Goal: Task Accomplishment & Management: Complete application form

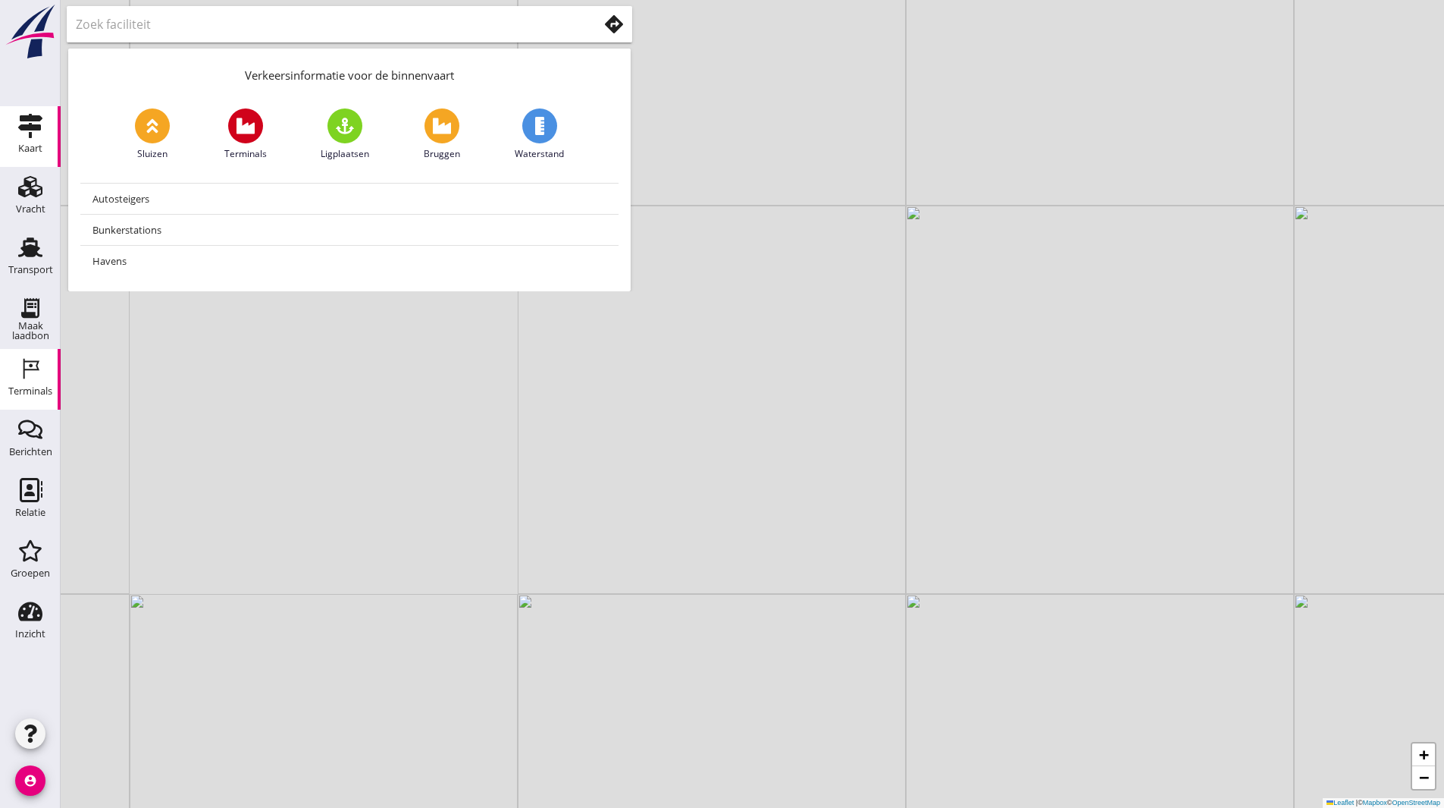
click at [19, 385] on div "Terminals" at bounding box center [30, 391] width 44 height 21
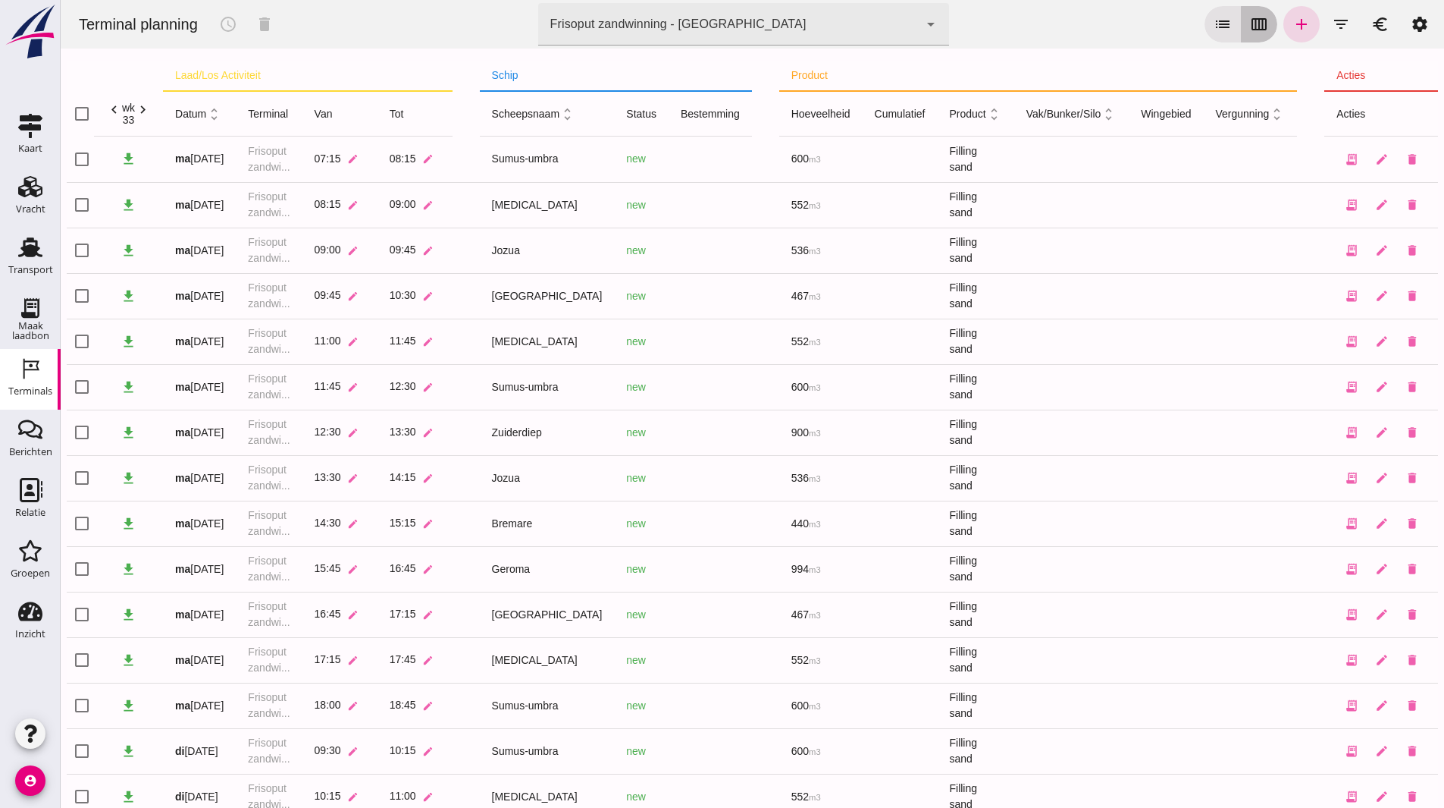
click at [1250, 28] on icon "calendar_view_week" at bounding box center [1259, 24] width 18 height 18
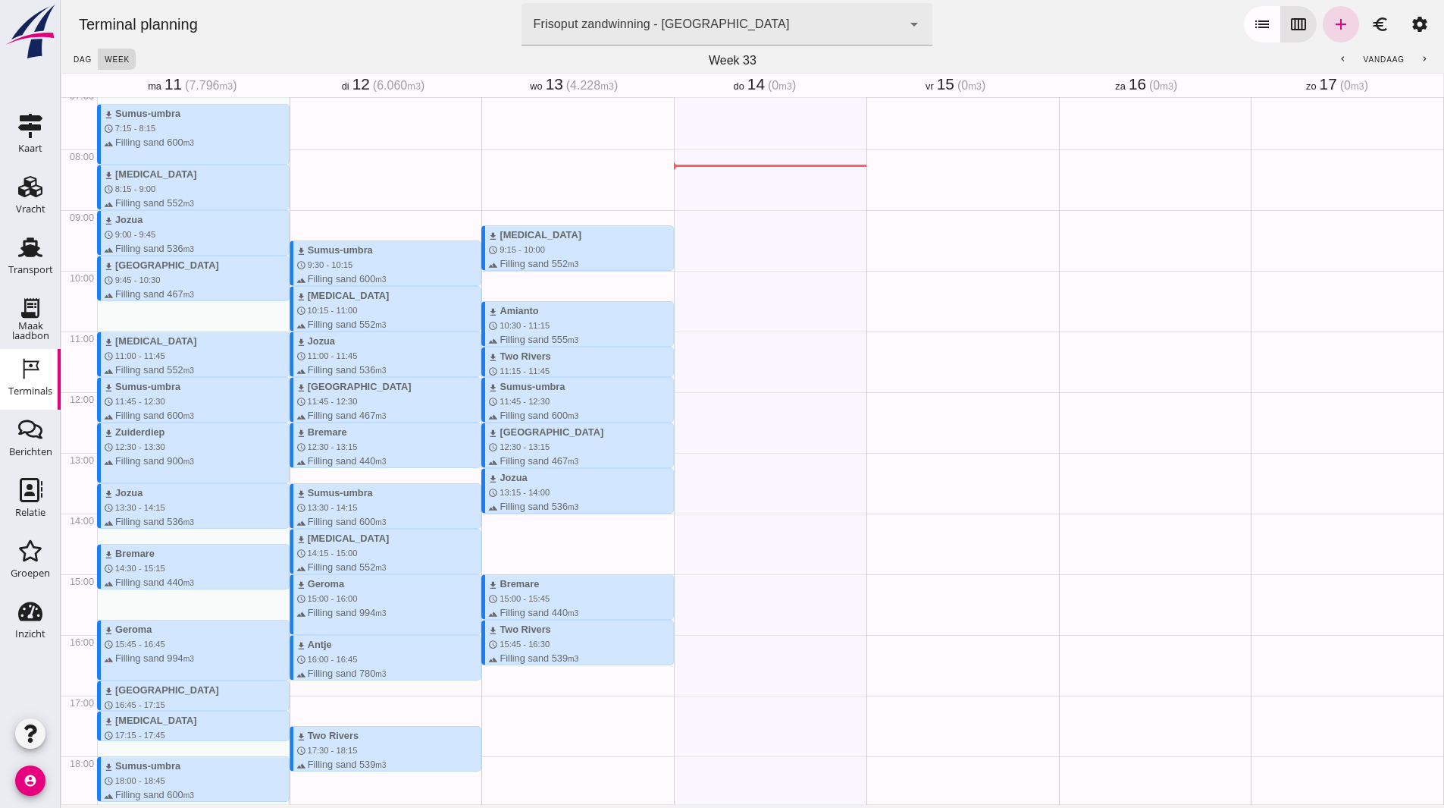
scroll to position [409, 0]
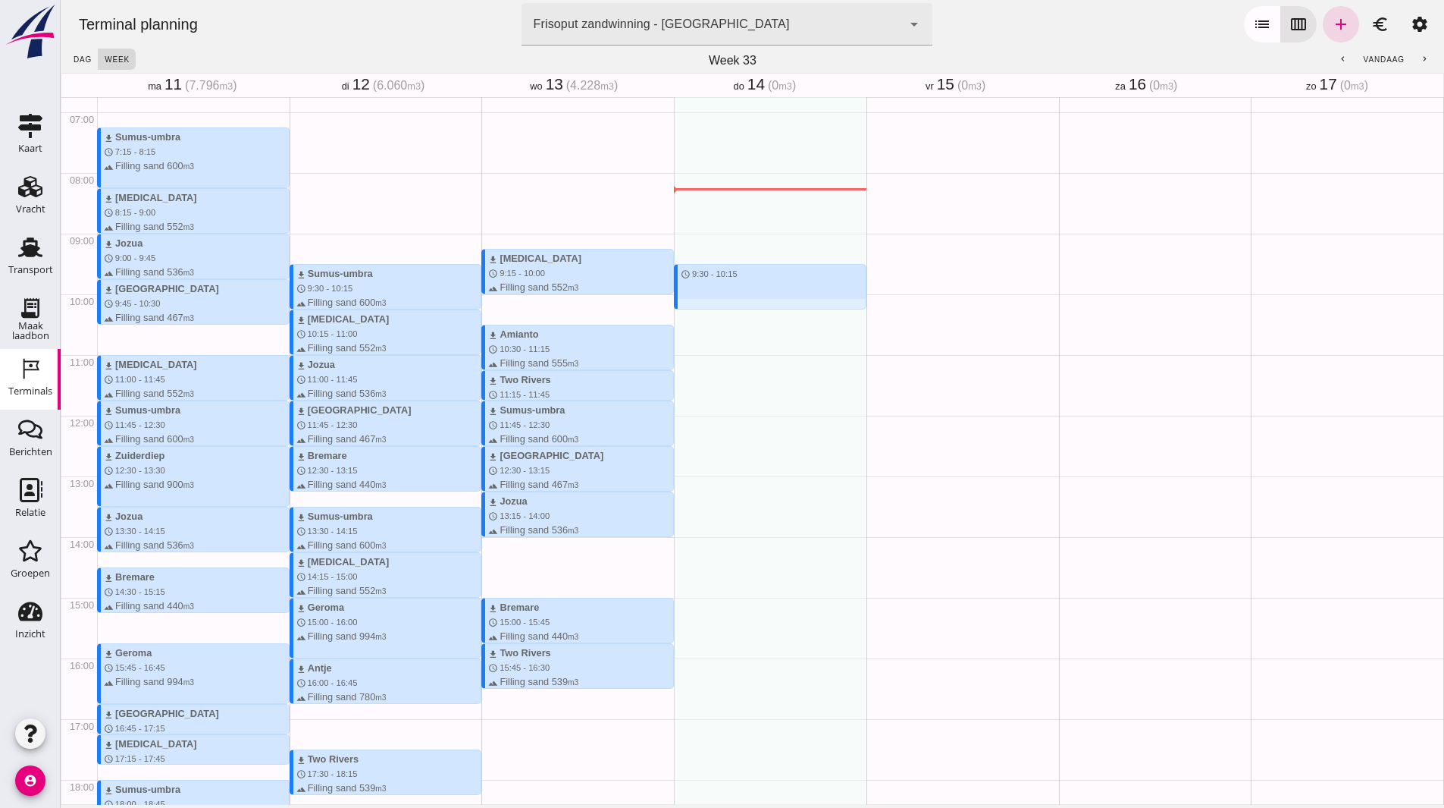
drag, startPoint x: 721, startPoint y: 268, endPoint x: 725, endPoint y: 309, distance: 41.1
click at [725, 309] on div "schedule 9:30 - 10:15" at bounding box center [770, 415] width 193 height 1455
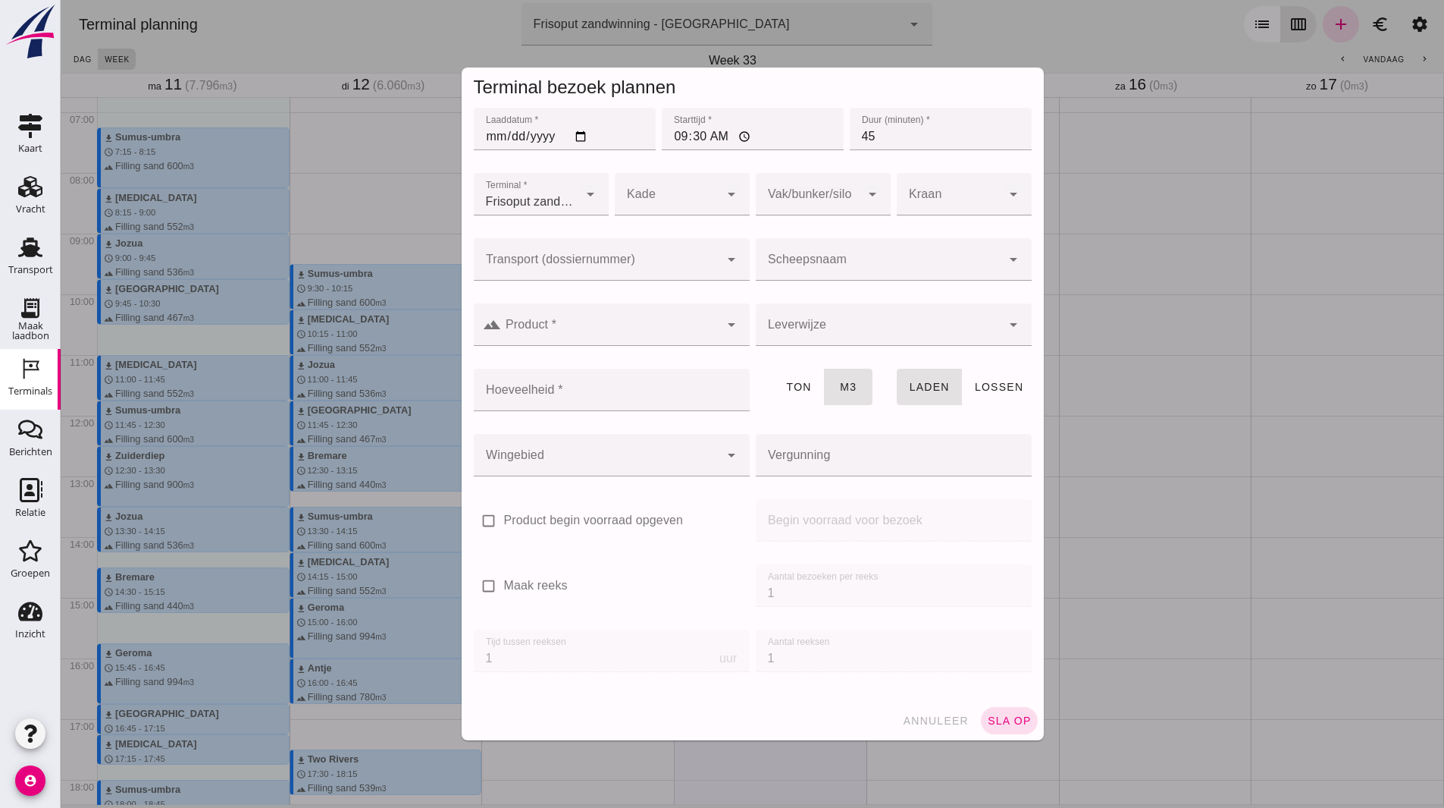
click input "Scheepsnaam"
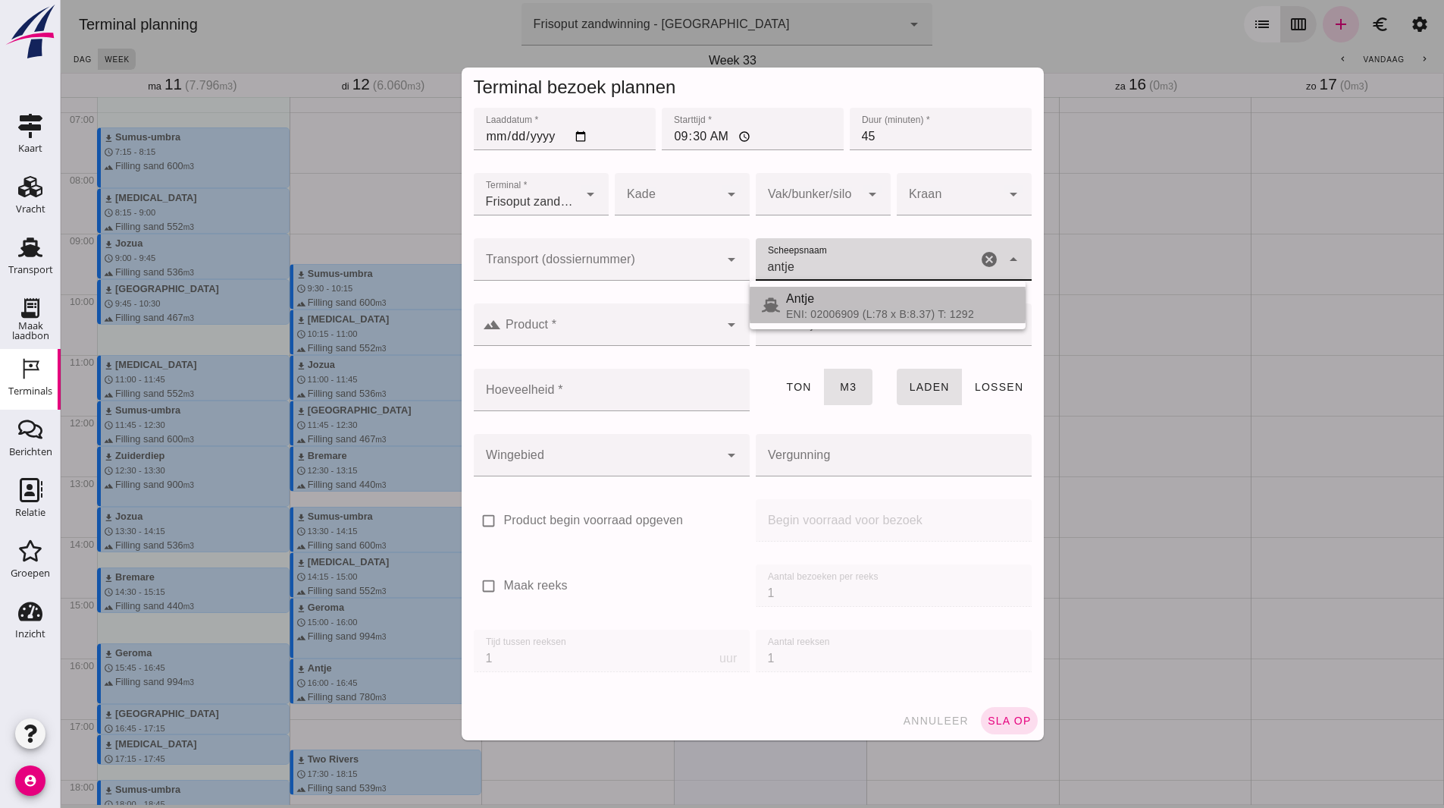
click at [829, 299] on div "Antje" at bounding box center [899, 299] width 227 height 18
type input "Antje"
type input "780"
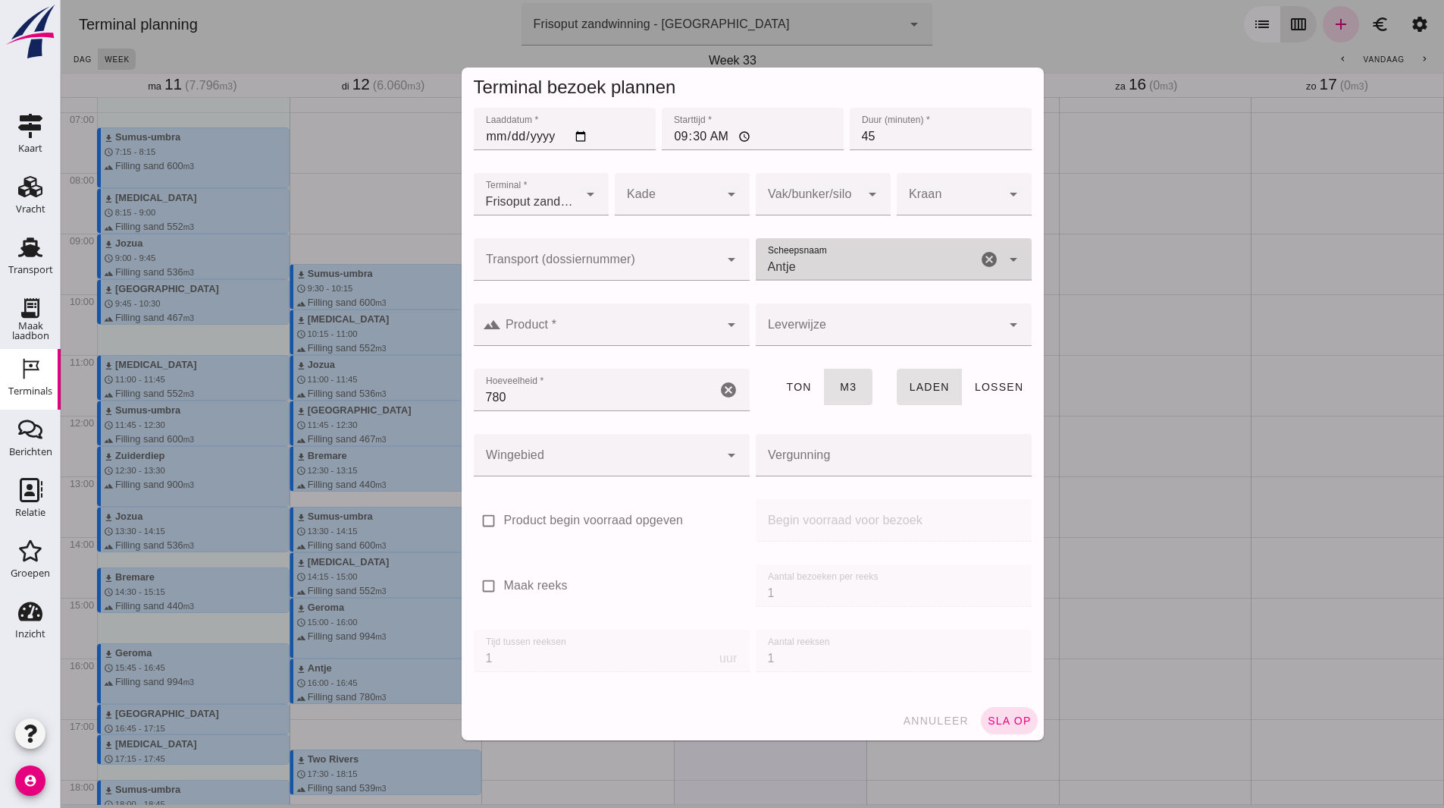
type input "Antje"
click input "Product *"
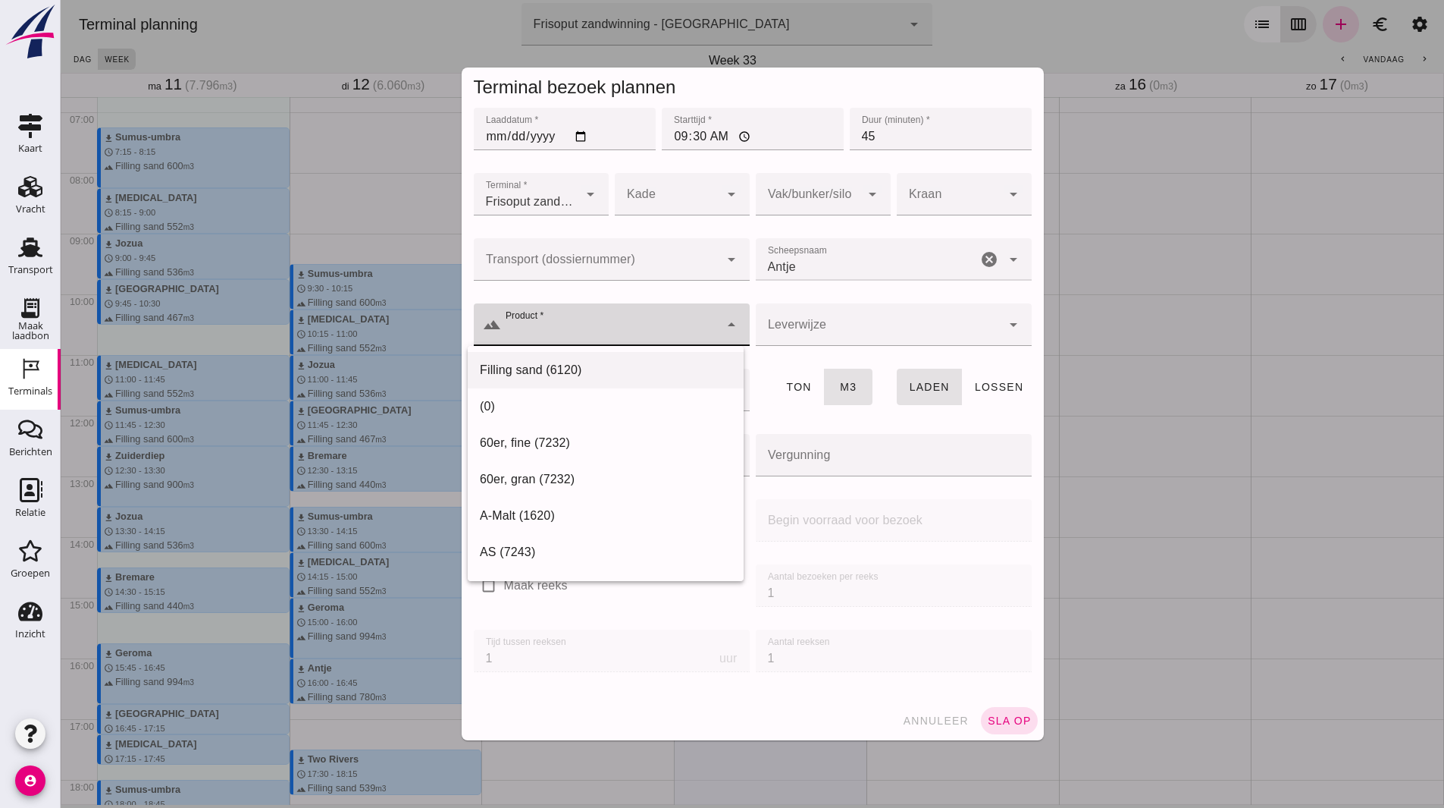
drag, startPoint x: 566, startPoint y: 362, endPoint x: 550, endPoint y: 422, distance: 62.2
click at [566, 362] on div "Filling sand (6120)" at bounding box center [606, 370] width 252 height 18
type input "Filling sand (6120)"
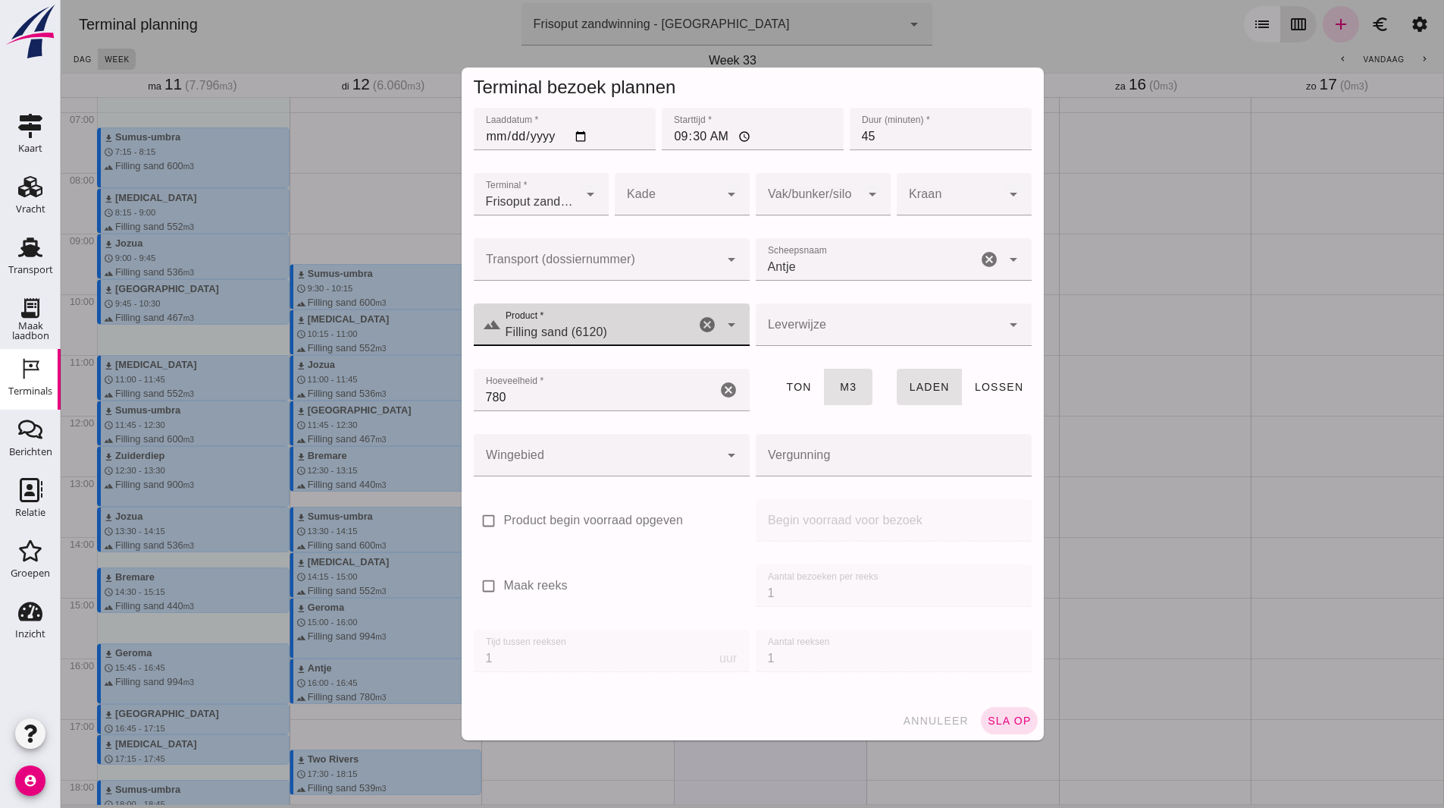
click div
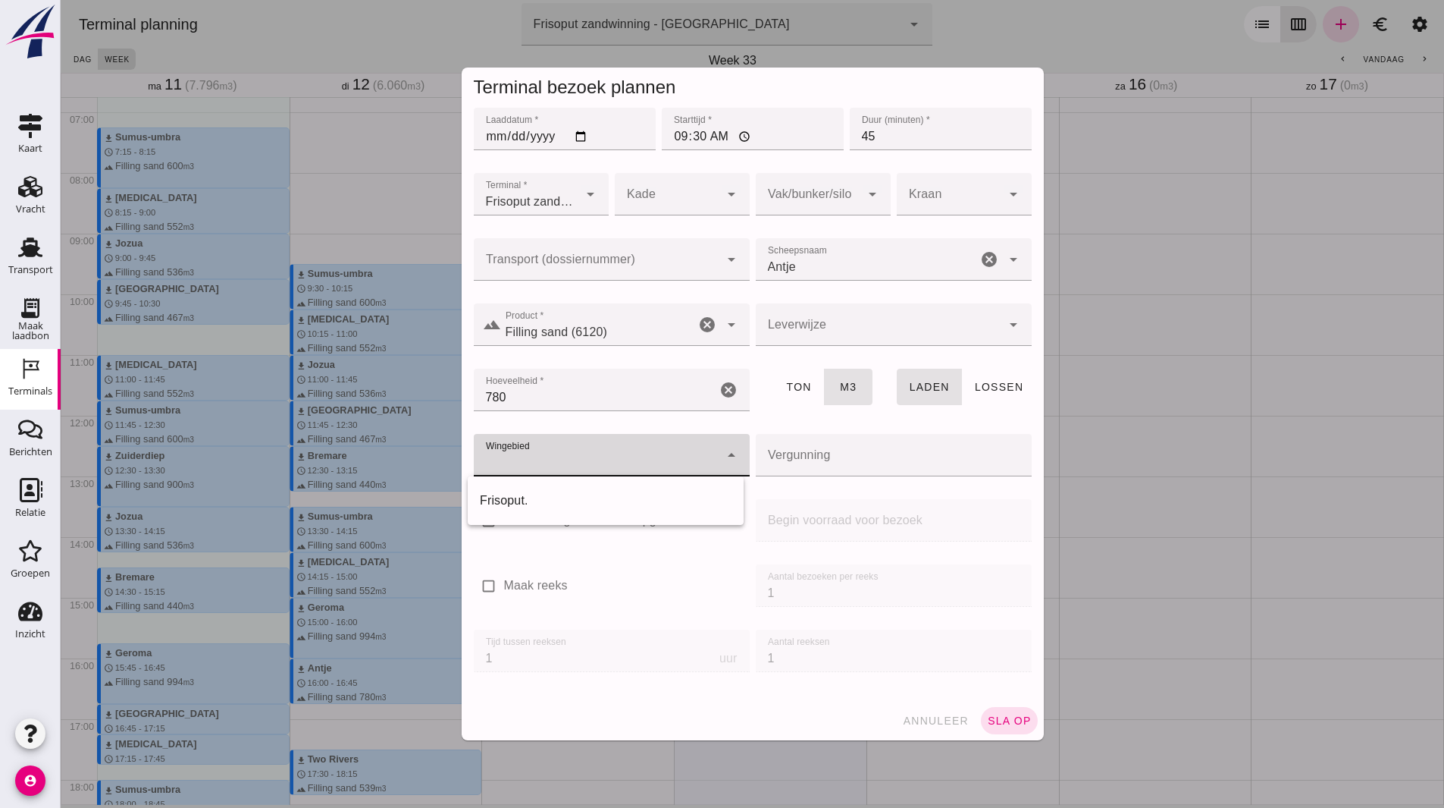
click div "Frisoput."
type input "143"
click button "sla op"
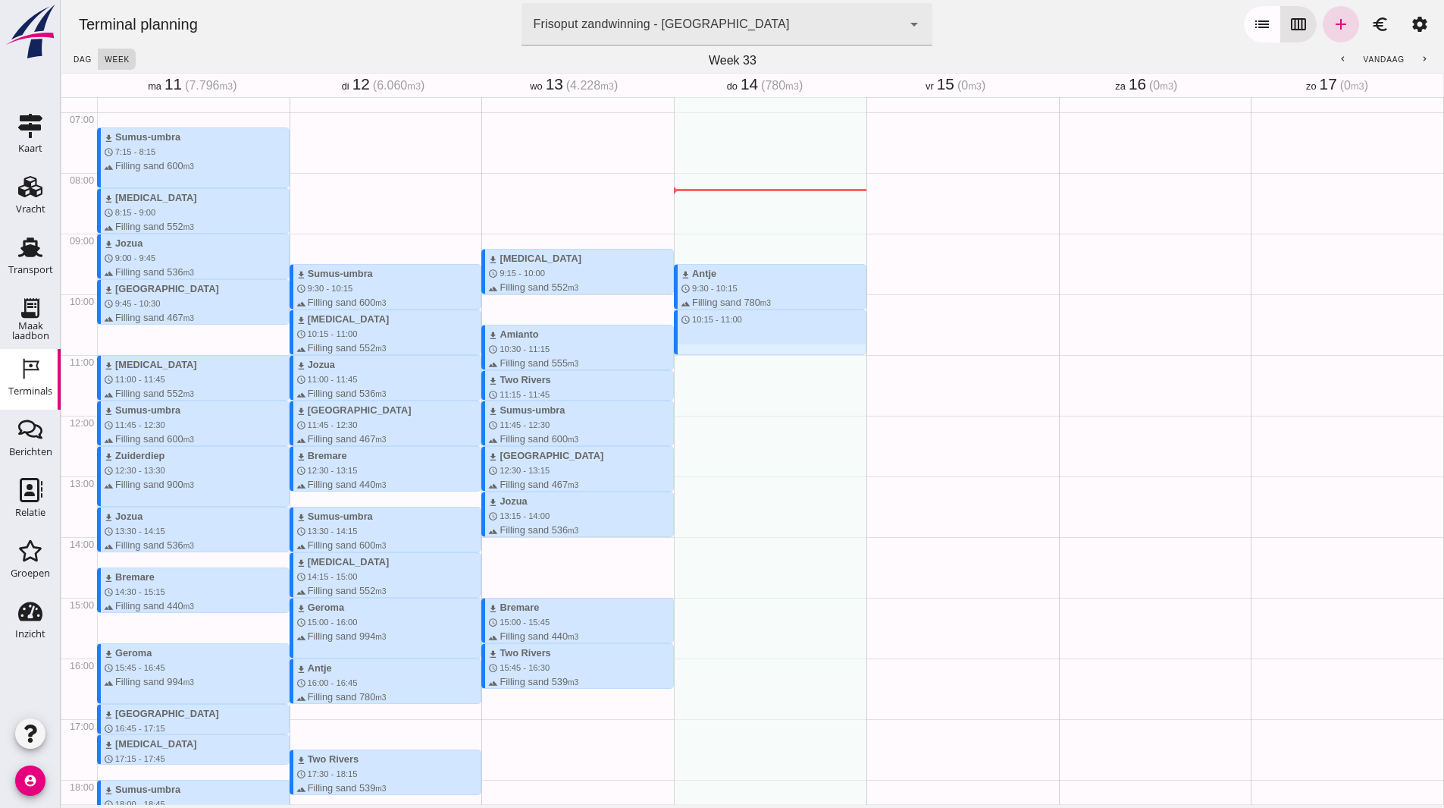
drag, startPoint x: 752, startPoint y: 313, endPoint x: 751, endPoint y: 350, distance: 37.2
click at [751, 350] on div "download Antje schedule 9:30 - 10:15 terrain Filling sand 780 m3 waves Frisoput…" at bounding box center [770, 415] width 193 height 1455
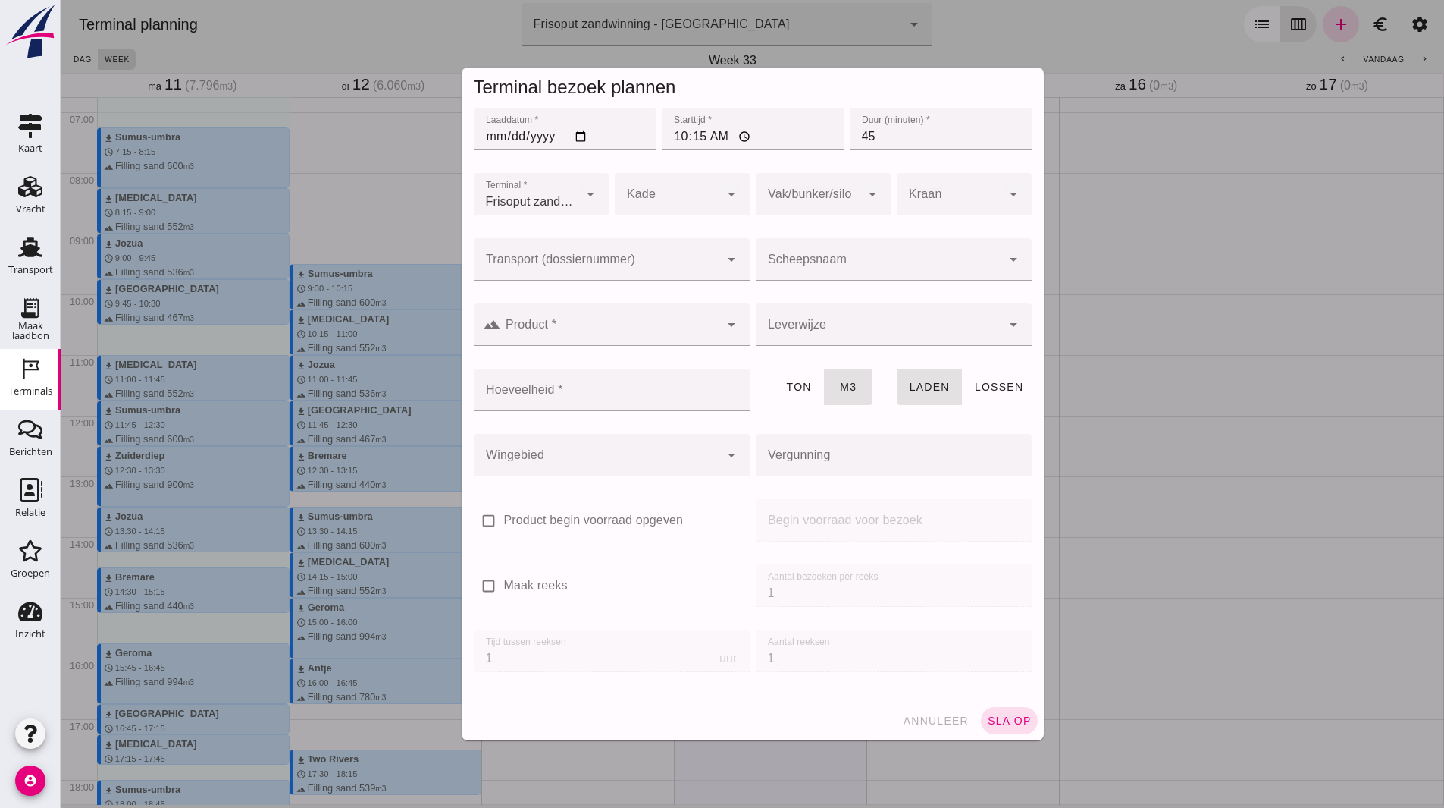
click div
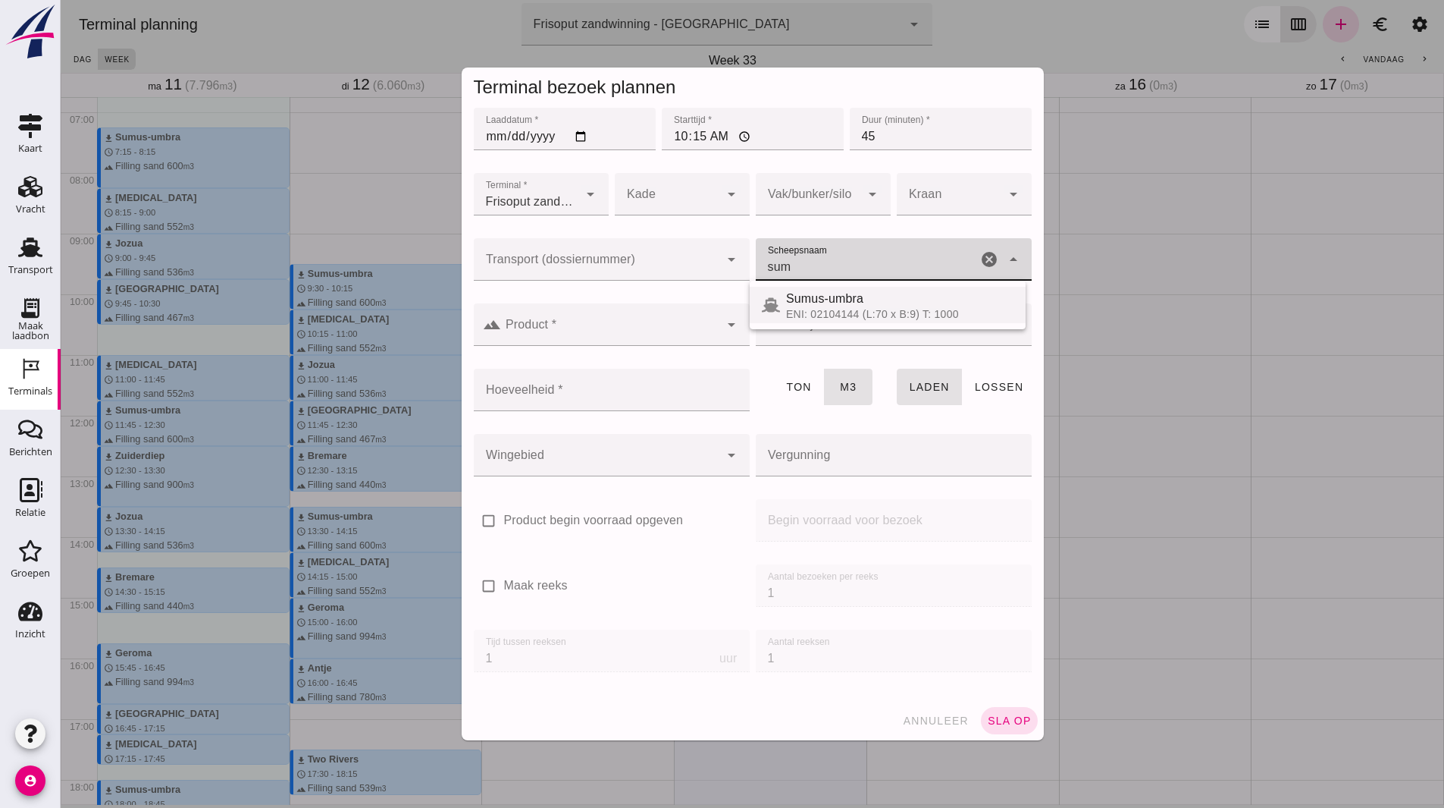
click at [867, 303] on div "Sumus-umbra" at bounding box center [899, 299] width 227 height 18
type input "Sumus-umbra"
type input "600"
type input "Sumus-umbra"
click input "Product *"
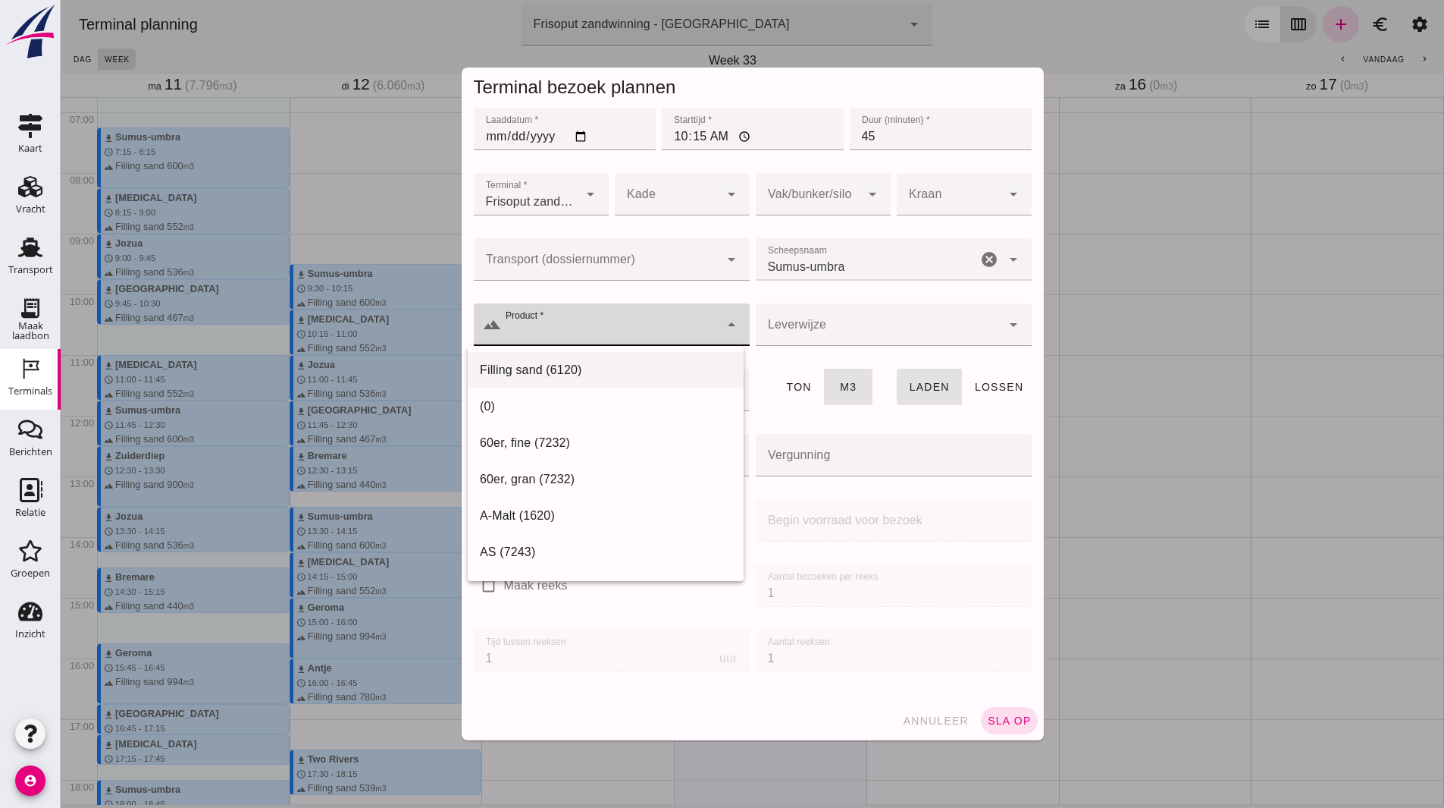
click at [581, 367] on div "Filling sand (6120)" at bounding box center [606, 370] width 252 height 18
type input "Filling sand (6120)"
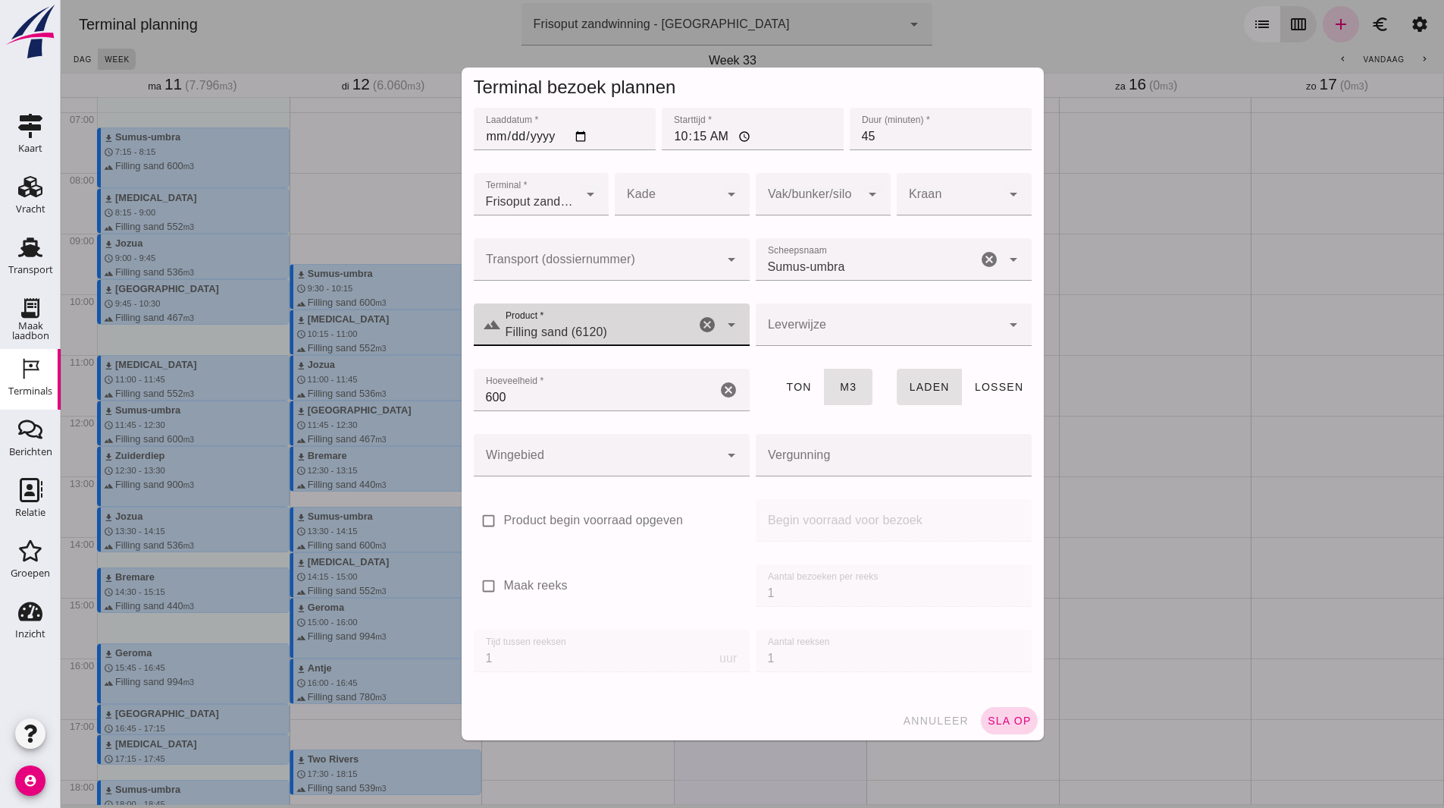
click button "sla op"
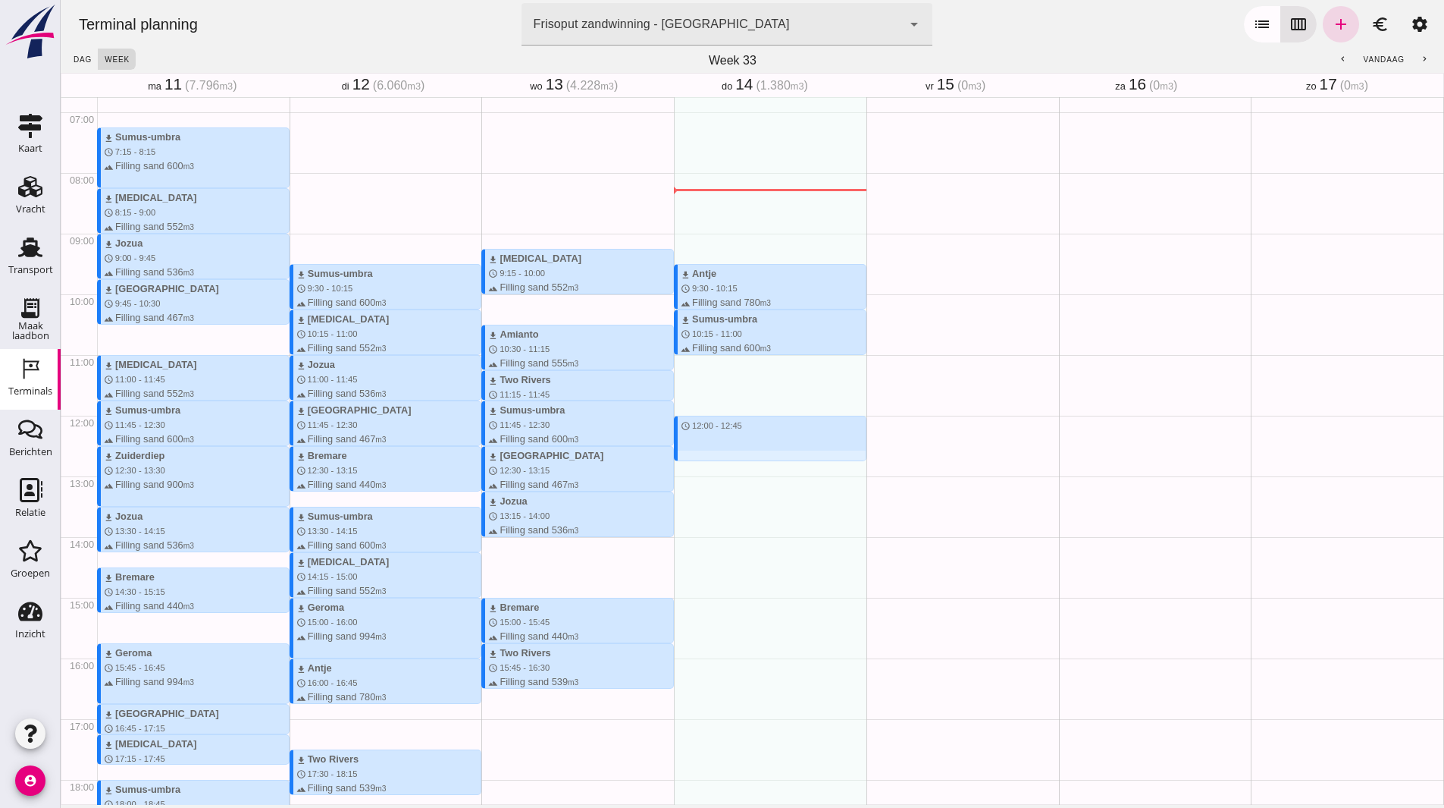
drag, startPoint x: 700, startPoint y: 421, endPoint x: 699, endPoint y: 453, distance: 32.6
click at [699, 453] on div "download Antje schedule 9:30 - 10:15 terrain Filling sand 780 m3 waves Frisoput…" at bounding box center [770, 415] width 193 height 1455
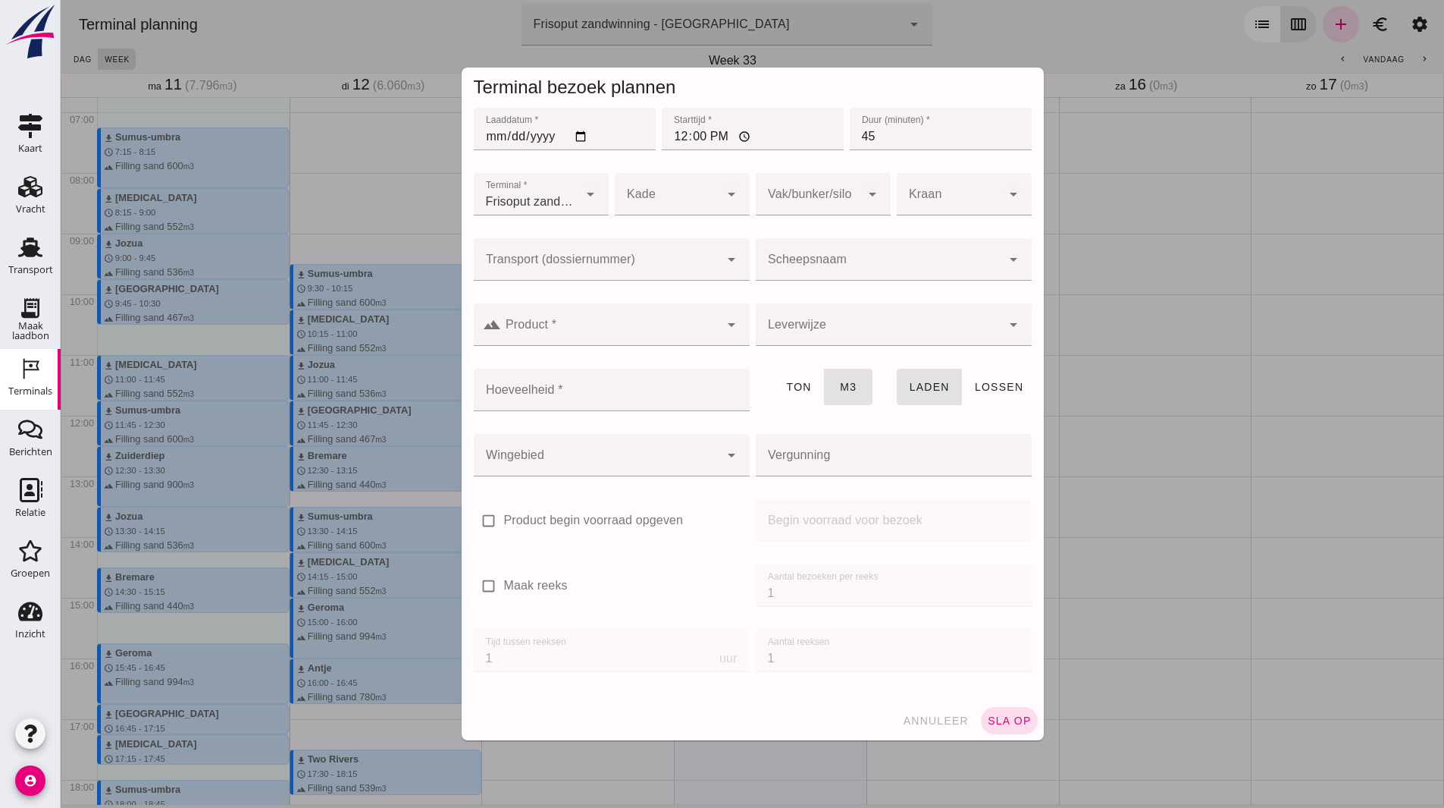
click div
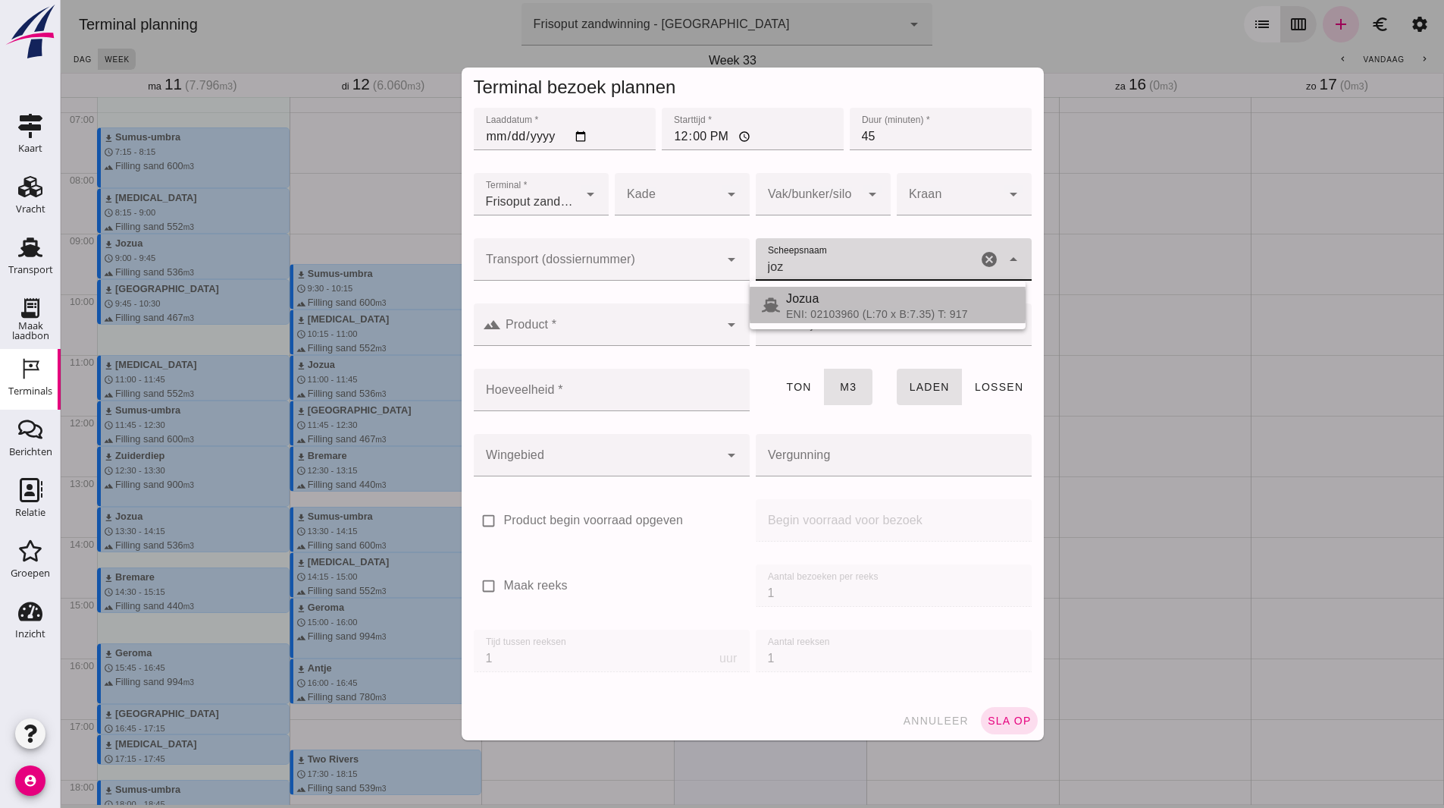
click at [809, 303] on div "Jozua" at bounding box center [899, 299] width 227 height 18
type input "Jozua"
type input "536"
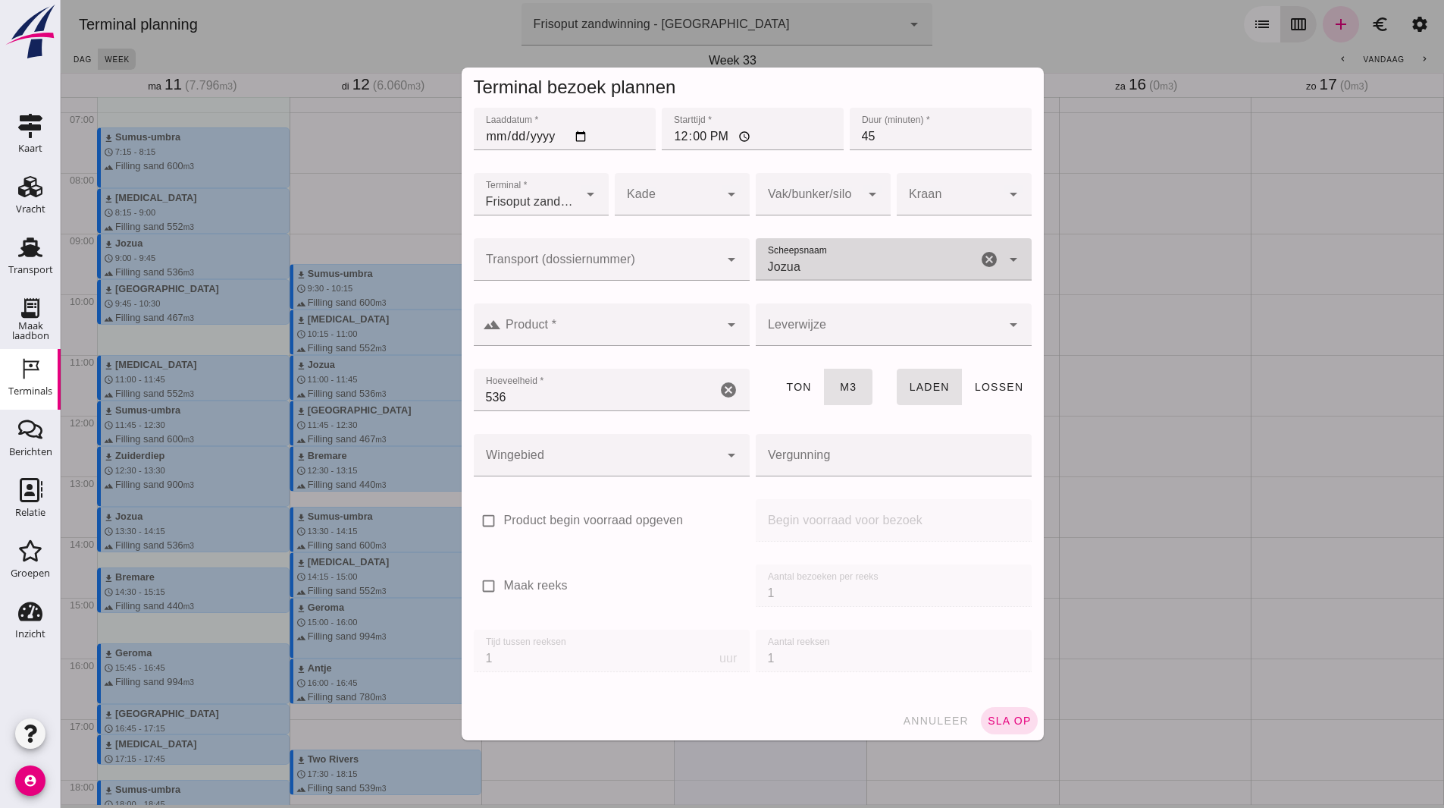
type input "Jozua"
click at [442, 345] on div at bounding box center [753, 404] width 1384 height 808
click at [475, 335] on div at bounding box center [753, 404] width 1384 height 808
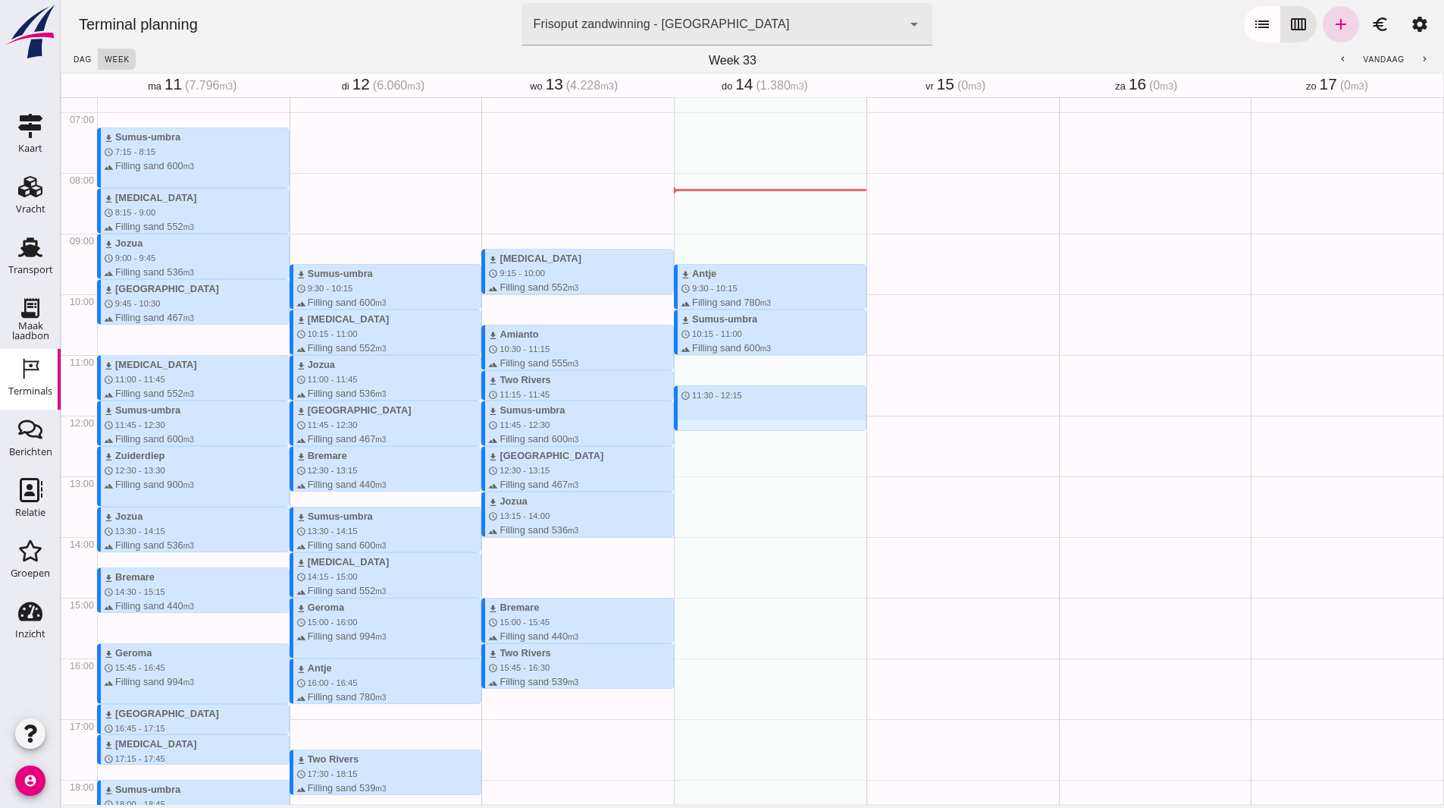
drag, startPoint x: 725, startPoint y: 388, endPoint x: 727, endPoint y: 425, distance: 36.5
click at [727, 425] on div "download Antje schedule 9:30 - 10:15 terrain Filling sand 780 m3 waves Frisoput…" at bounding box center [770, 415] width 193 height 1455
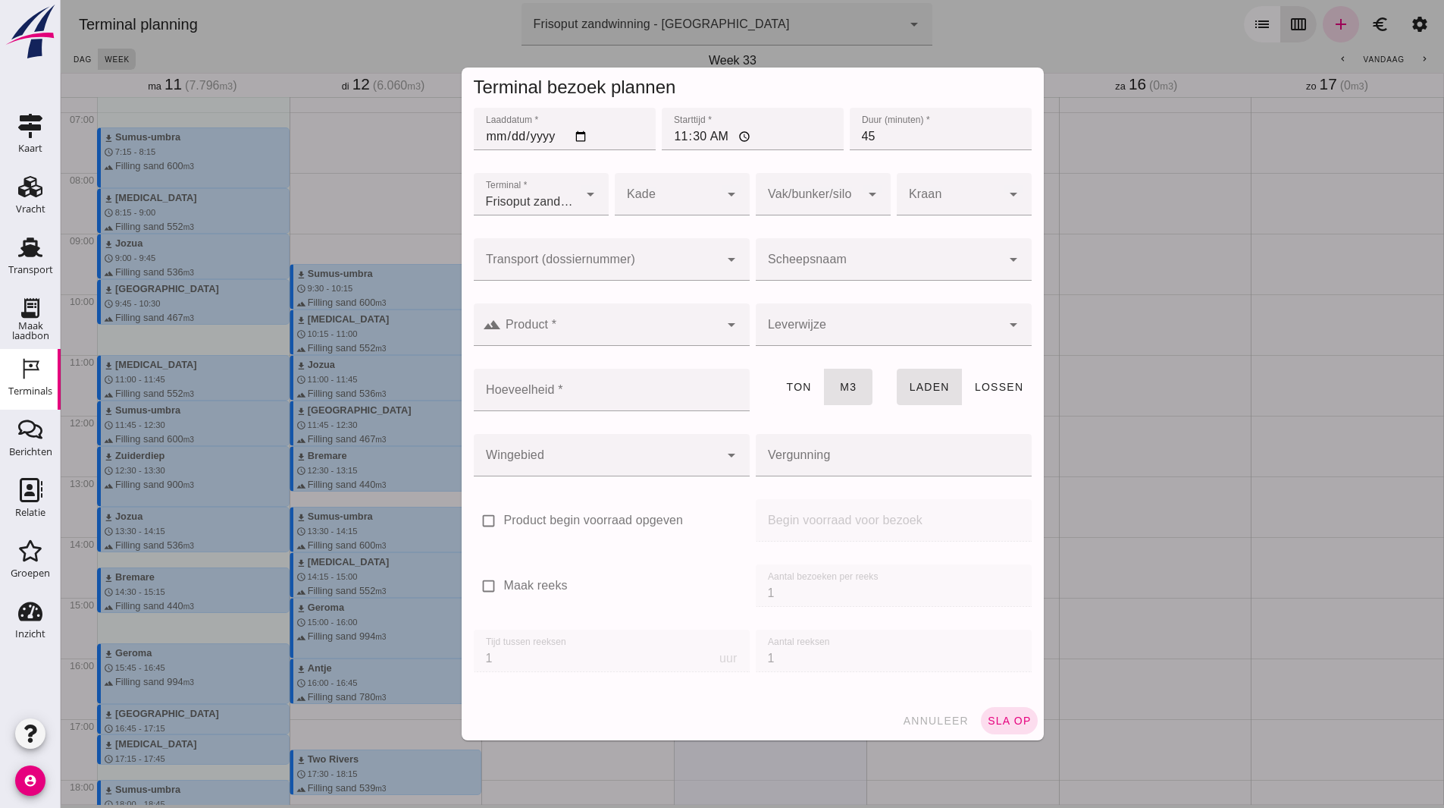
click at [864, 229] on div at bounding box center [823, 226] width 111 height 11
click div
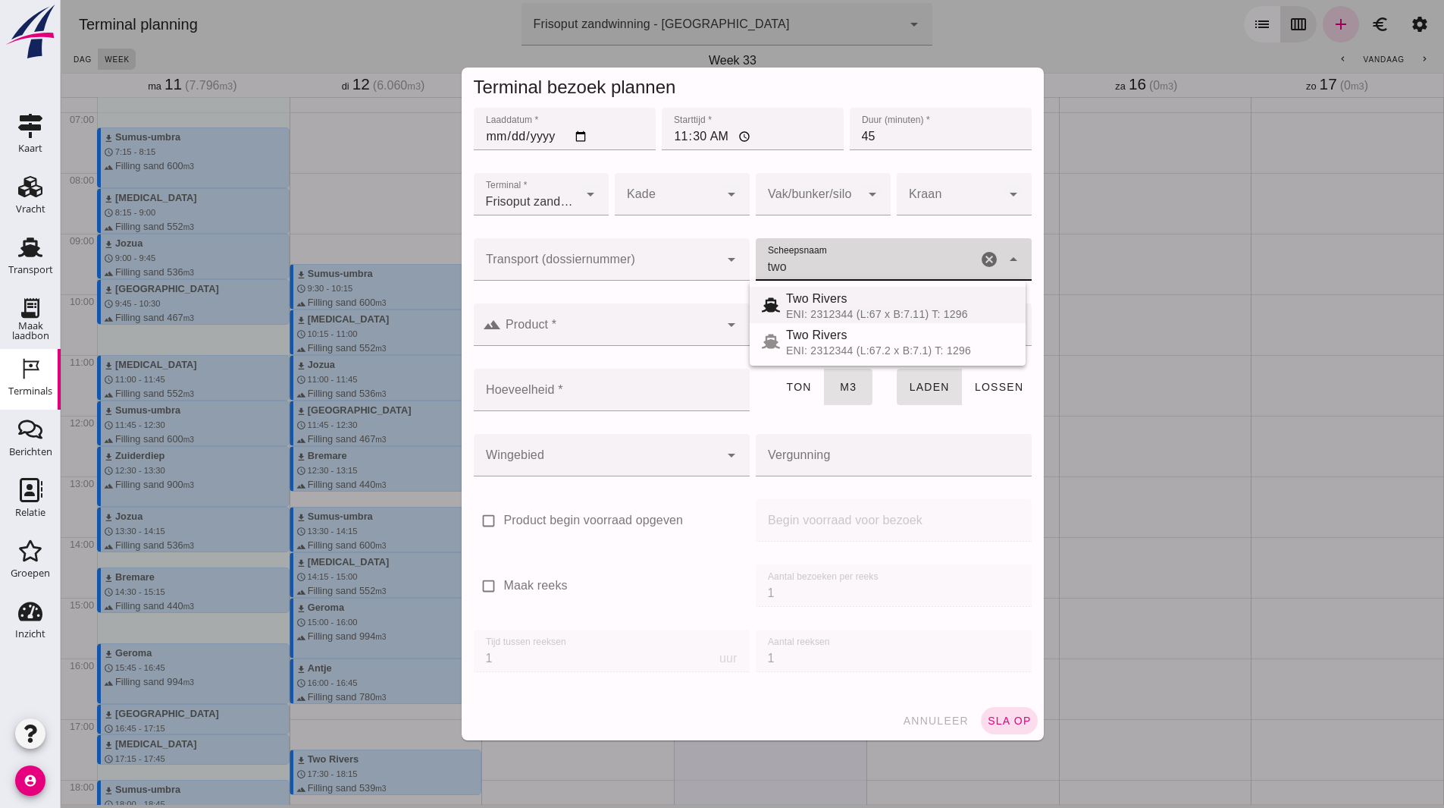
click div "Two Rivers ENI: 2312344 (L:67 x B:7.11) T: 1296"
type input "Two Rivers"
type input "539"
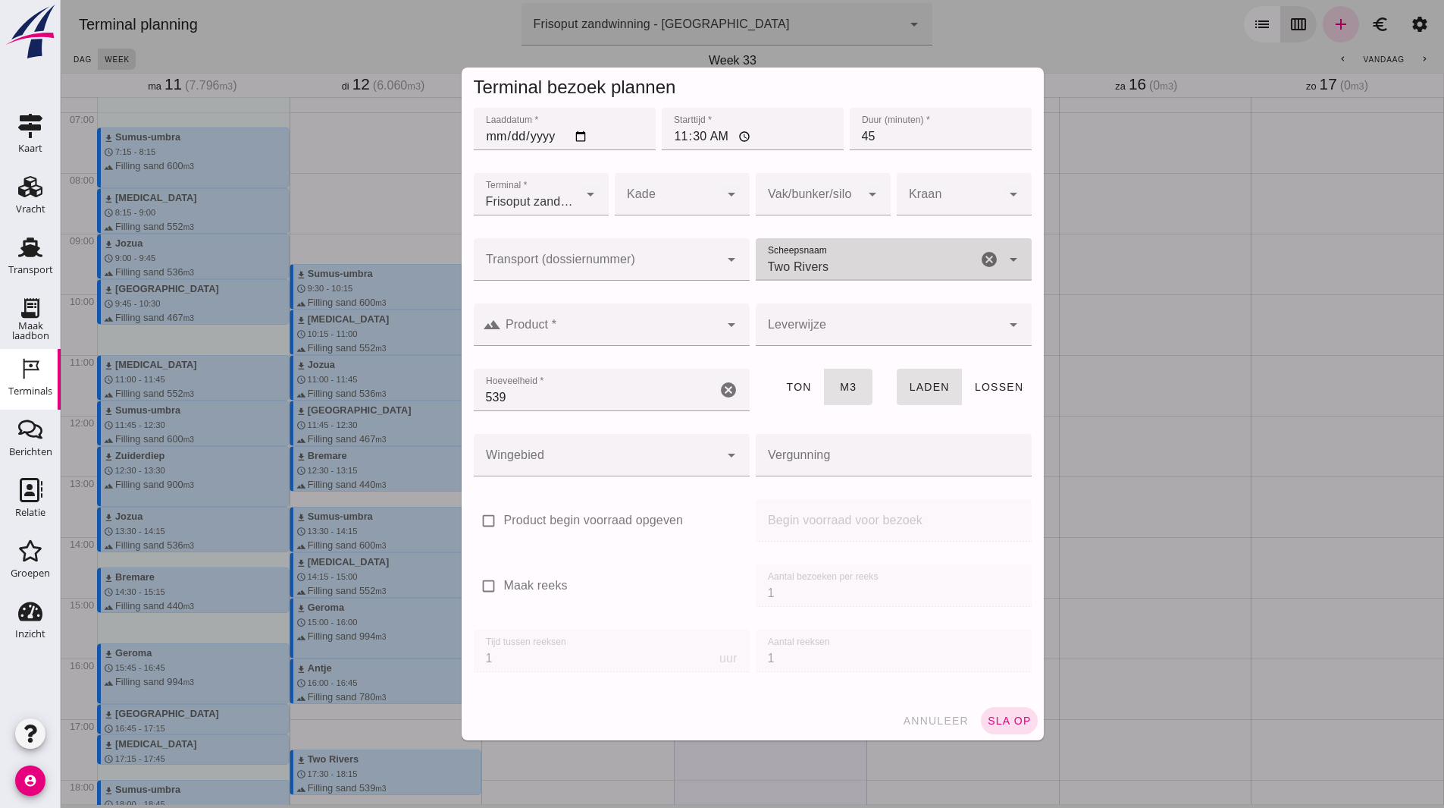
type input "Two Rivers"
click input "Product *"
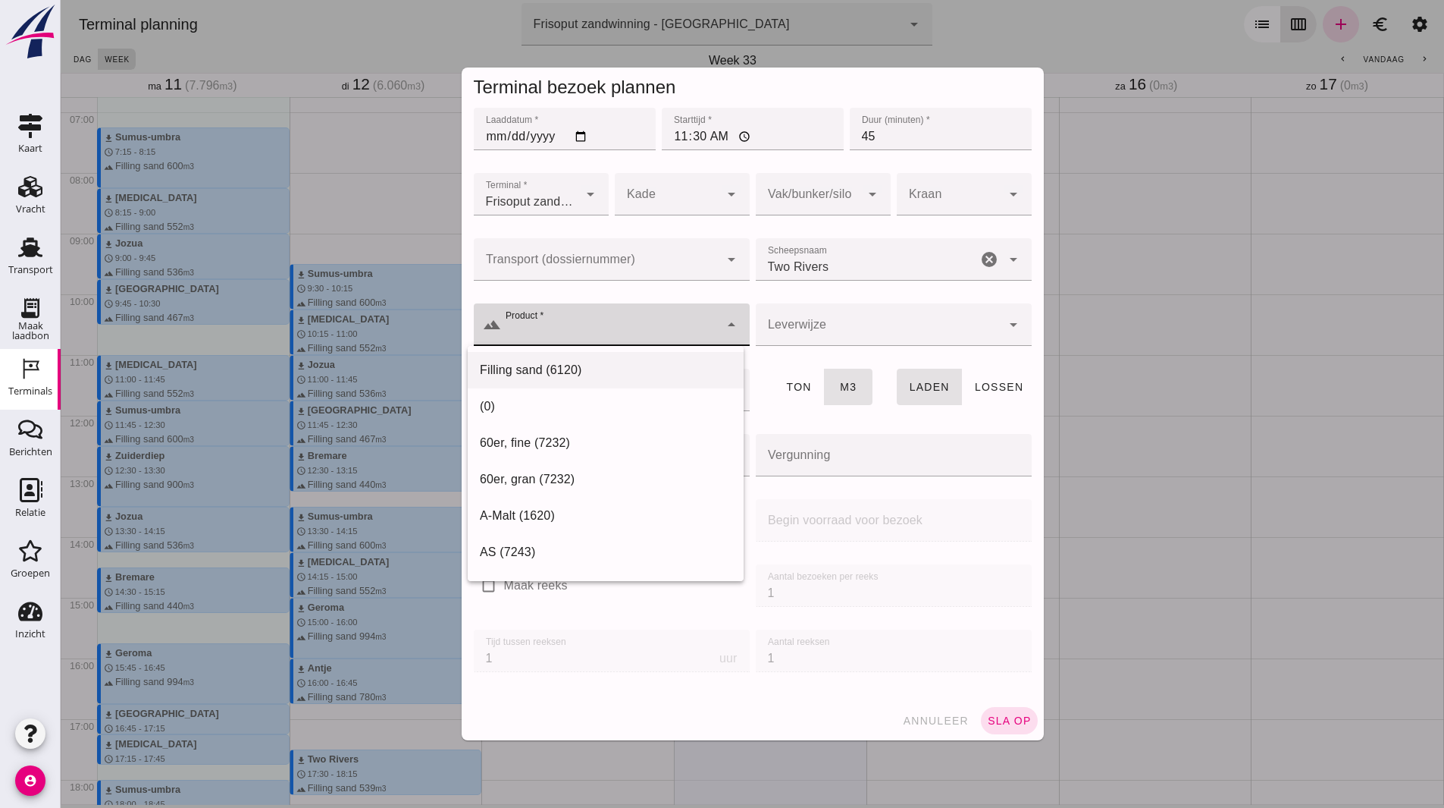
click at [548, 534] on div "Filling sand (6120)" at bounding box center [606, 552] width 276 height 36
type input "Filling sand (6120)"
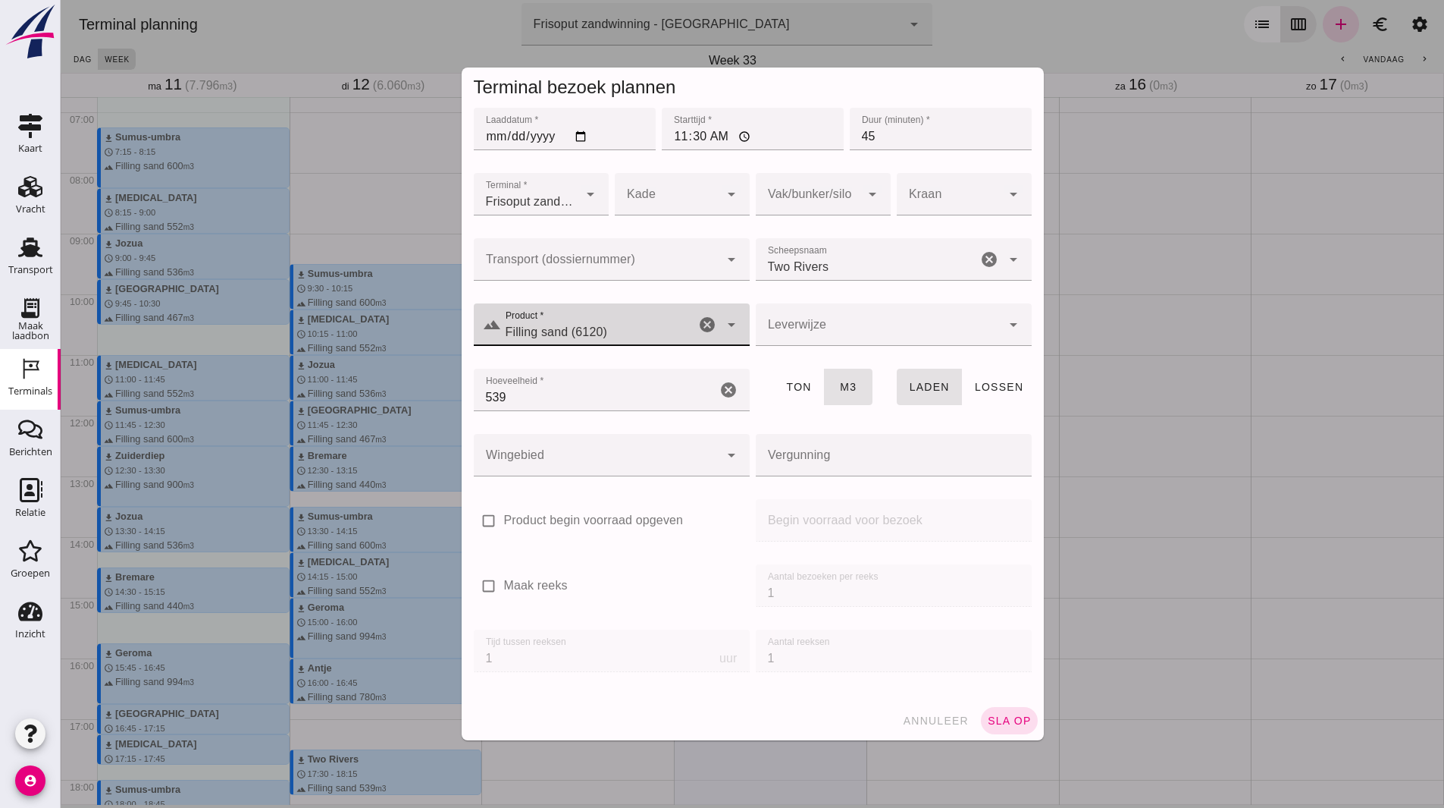
click button "sla op"
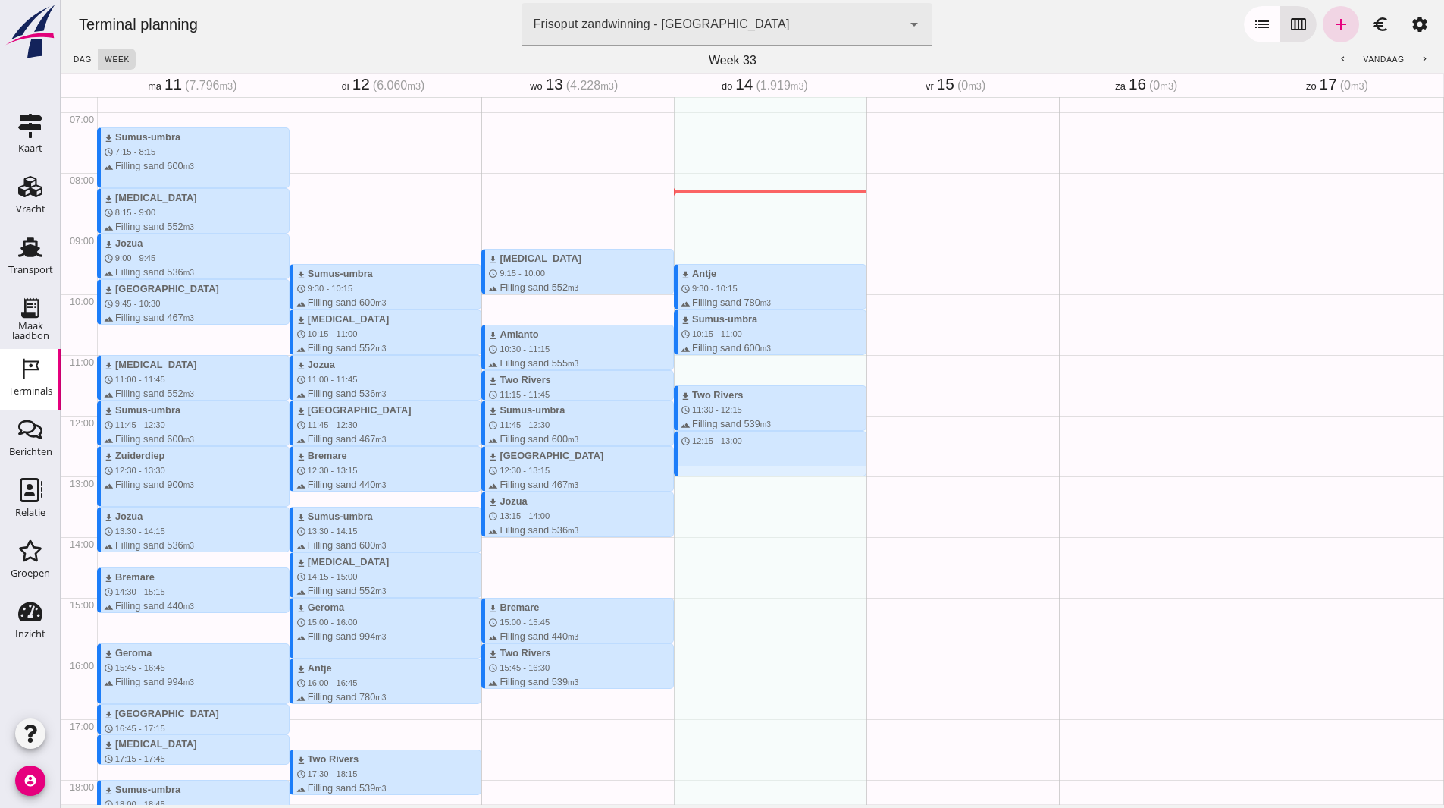
drag, startPoint x: 764, startPoint y: 434, endPoint x: 767, endPoint y: 472, distance: 38.8
click at [767, 472] on div "download Antje schedule 9:30 - 10:15 terrain Filling sand 780 m3 waves Frisoput…" at bounding box center [770, 415] width 193 height 1455
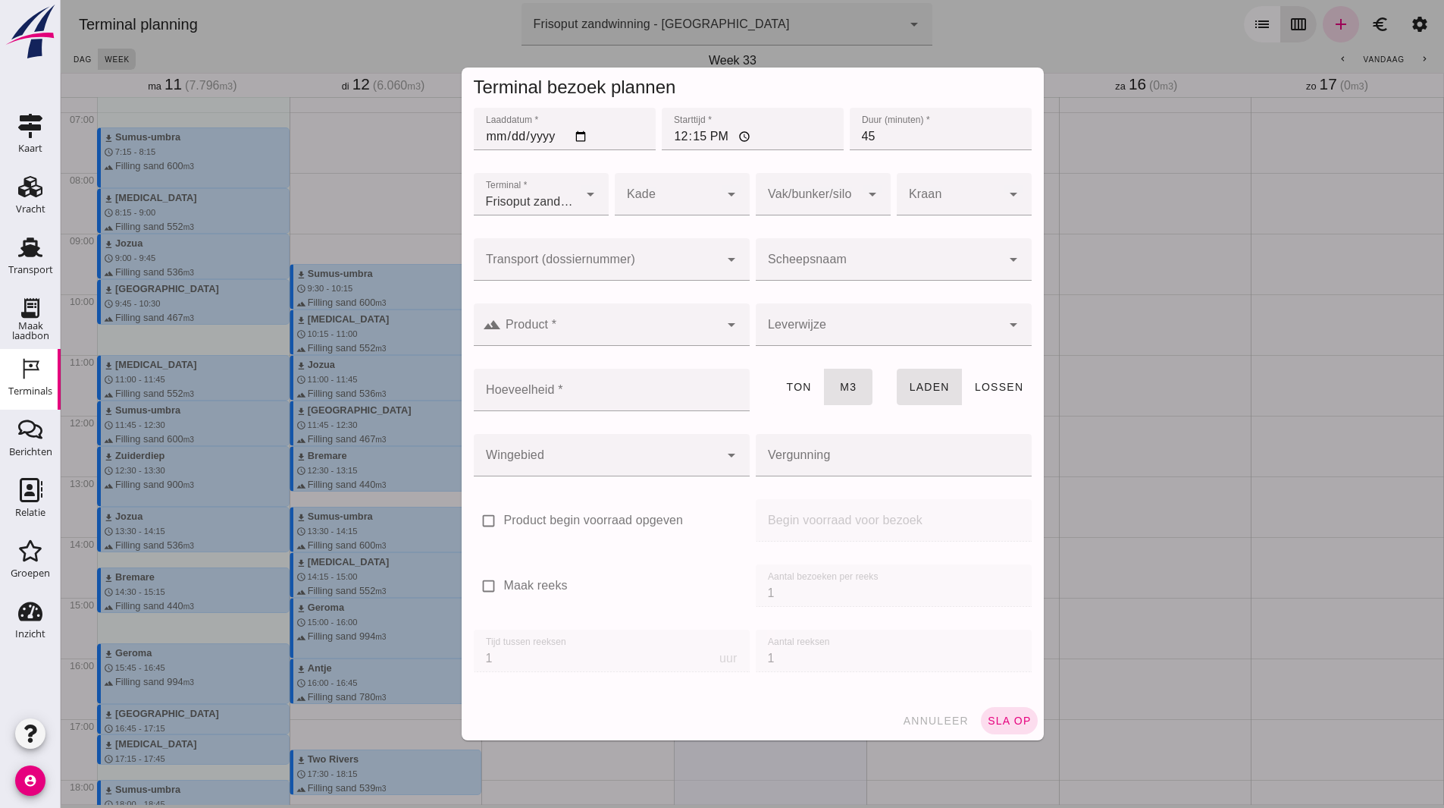
click input "Scheepsnaam"
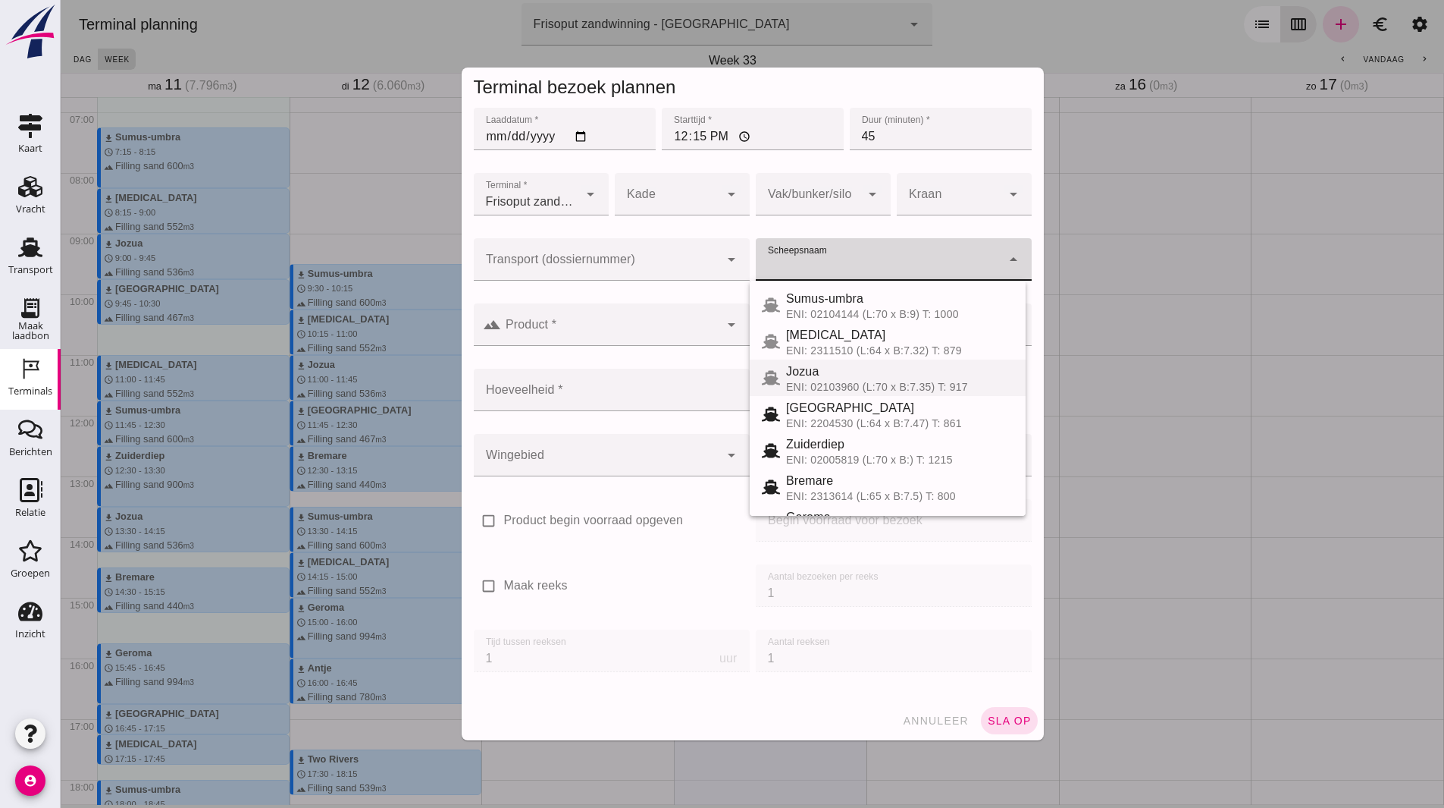
click at [847, 369] on div "Jozua" at bounding box center [899, 371] width 227 height 18
type input "Jozua"
type input "536"
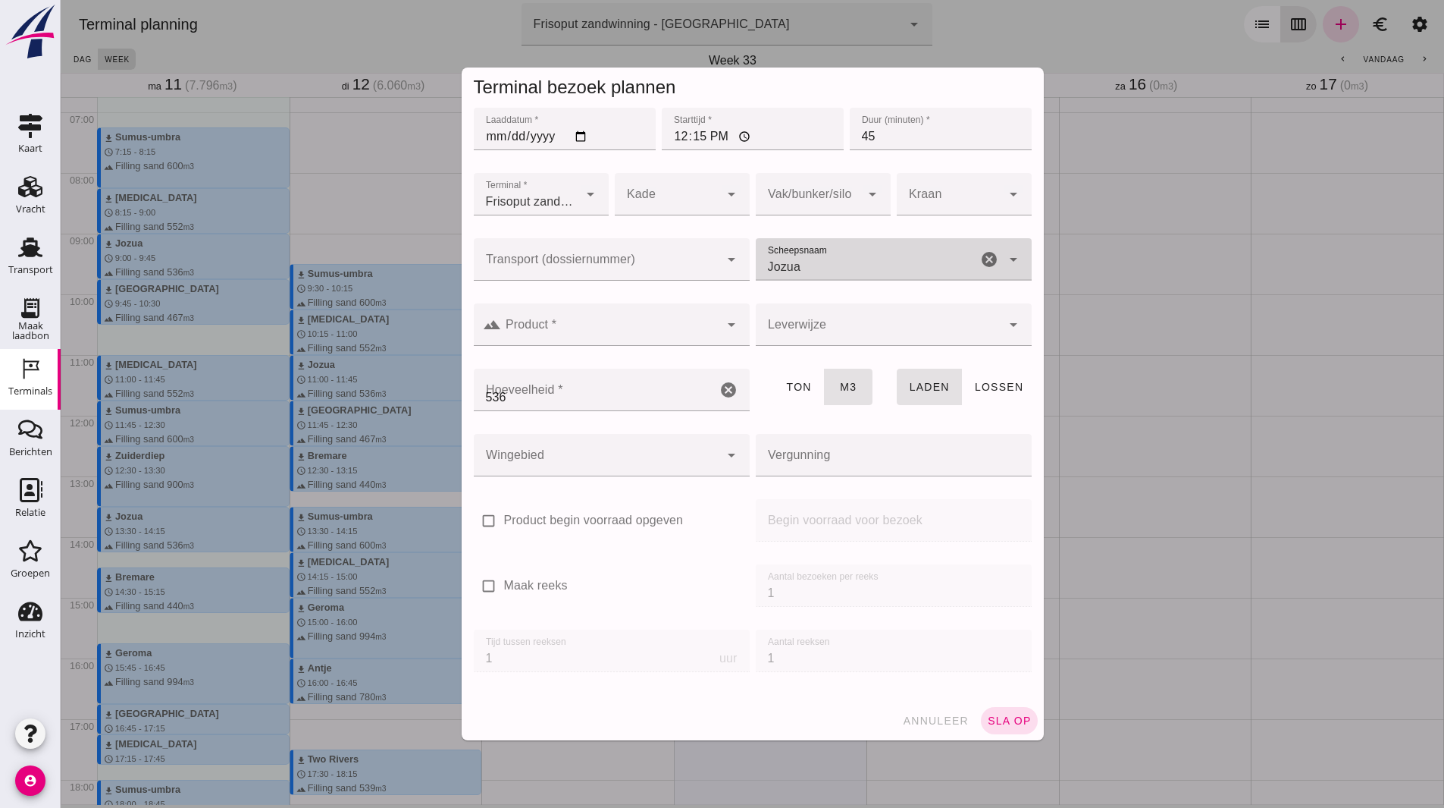
click input "Product *"
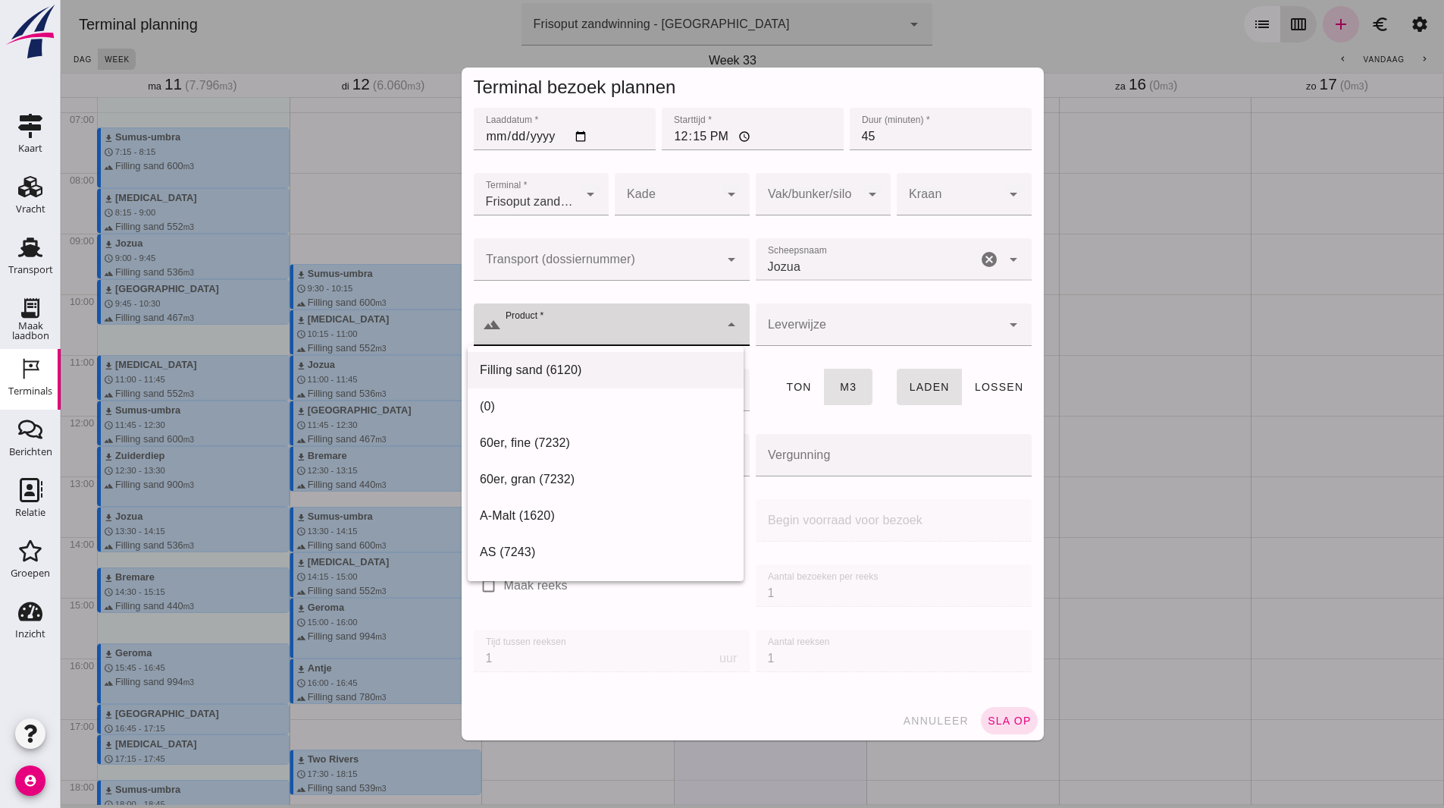
click at [639, 534] on div "Filling sand (6120)" at bounding box center [606, 552] width 276 height 36
type input "Filling sand (6120)"
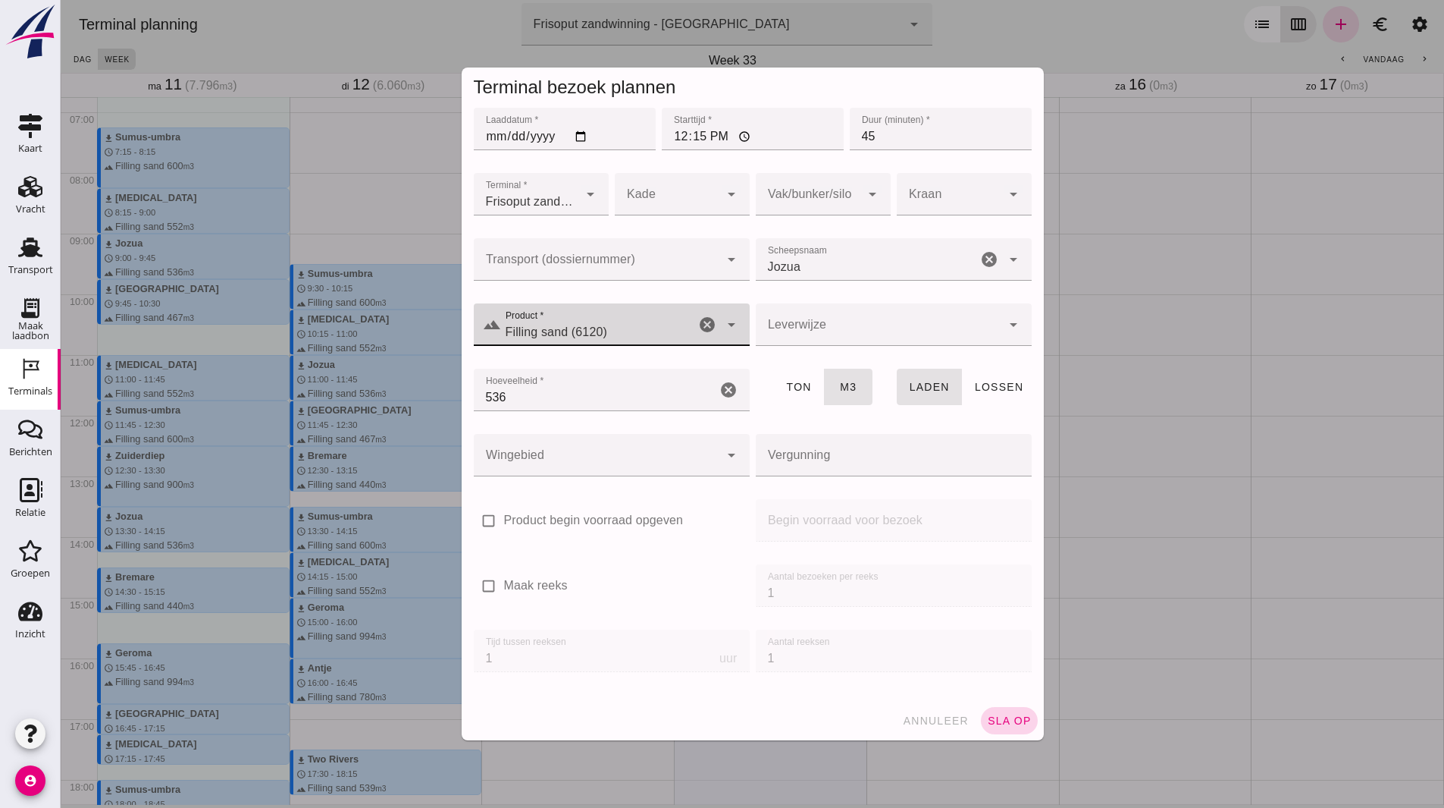
click span "sla op"
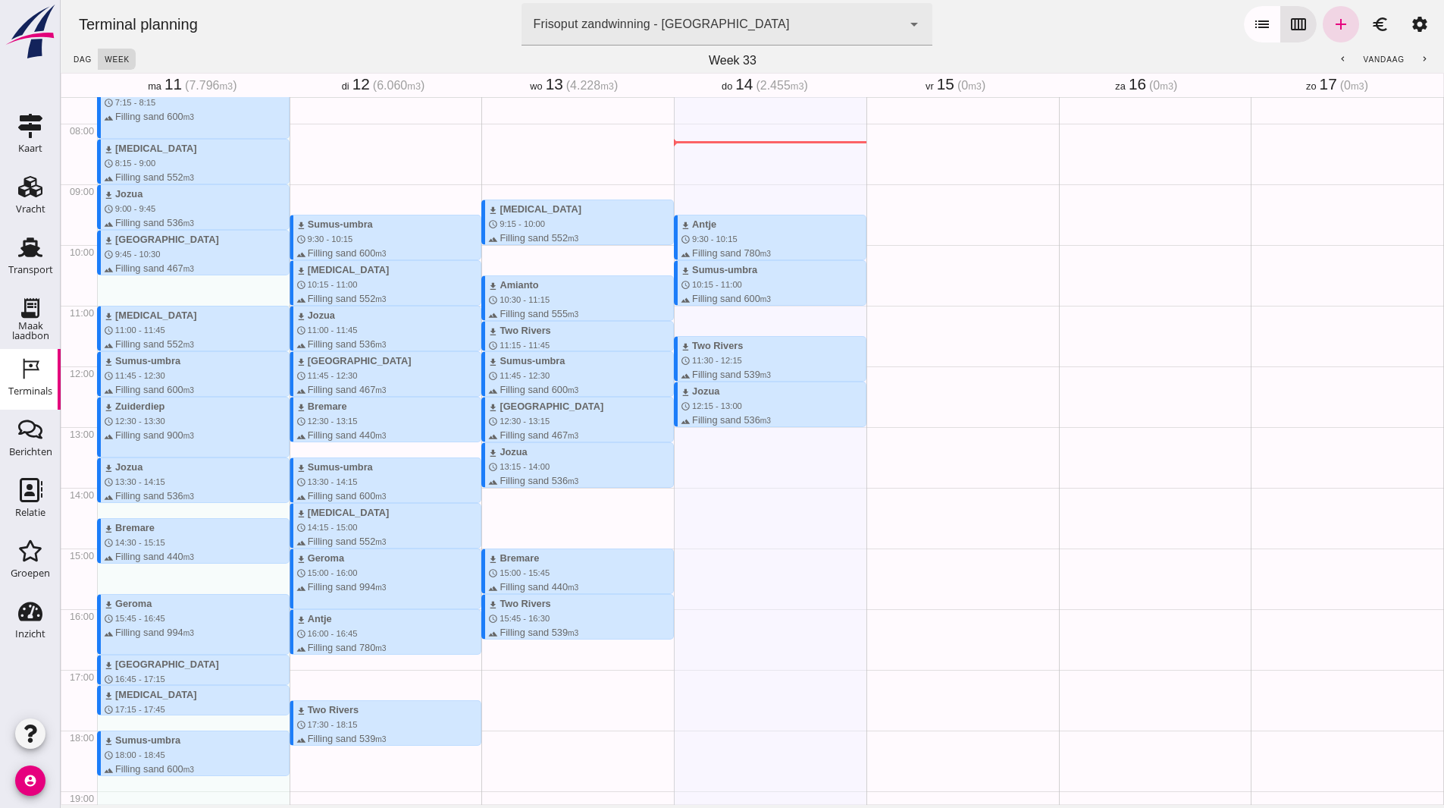
scroll to position [485, 0]
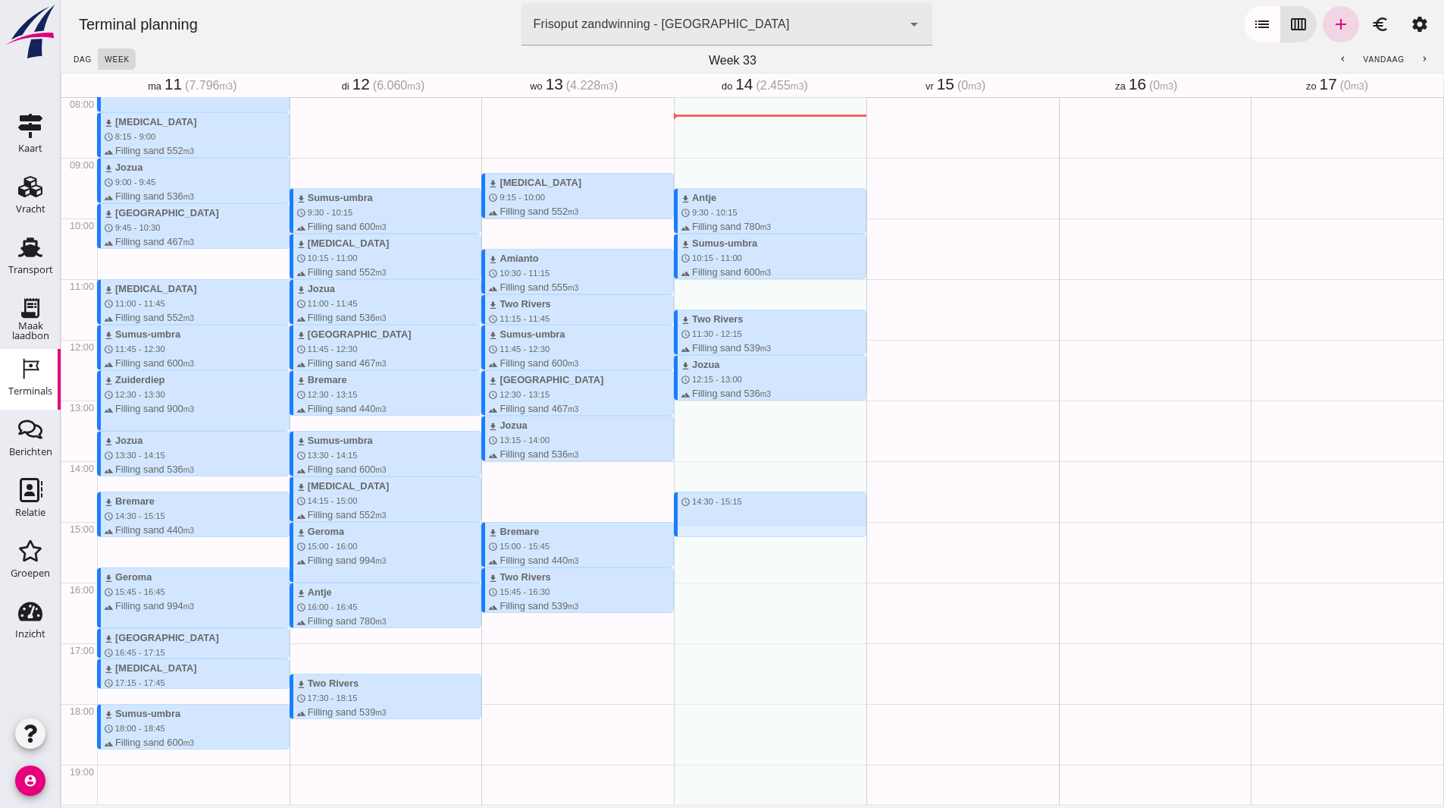
drag, startPoint x: 680, startPoint y: 494, endPoint x: 682, endPoint y: 534, distance: 40.2
click at [682, 534] on div "download Antje schedule 9:30 - 10:15 terrain Filling sand 780 m3 waves Frisoput…" at bounding box center [770, 339] width 193 height 1455
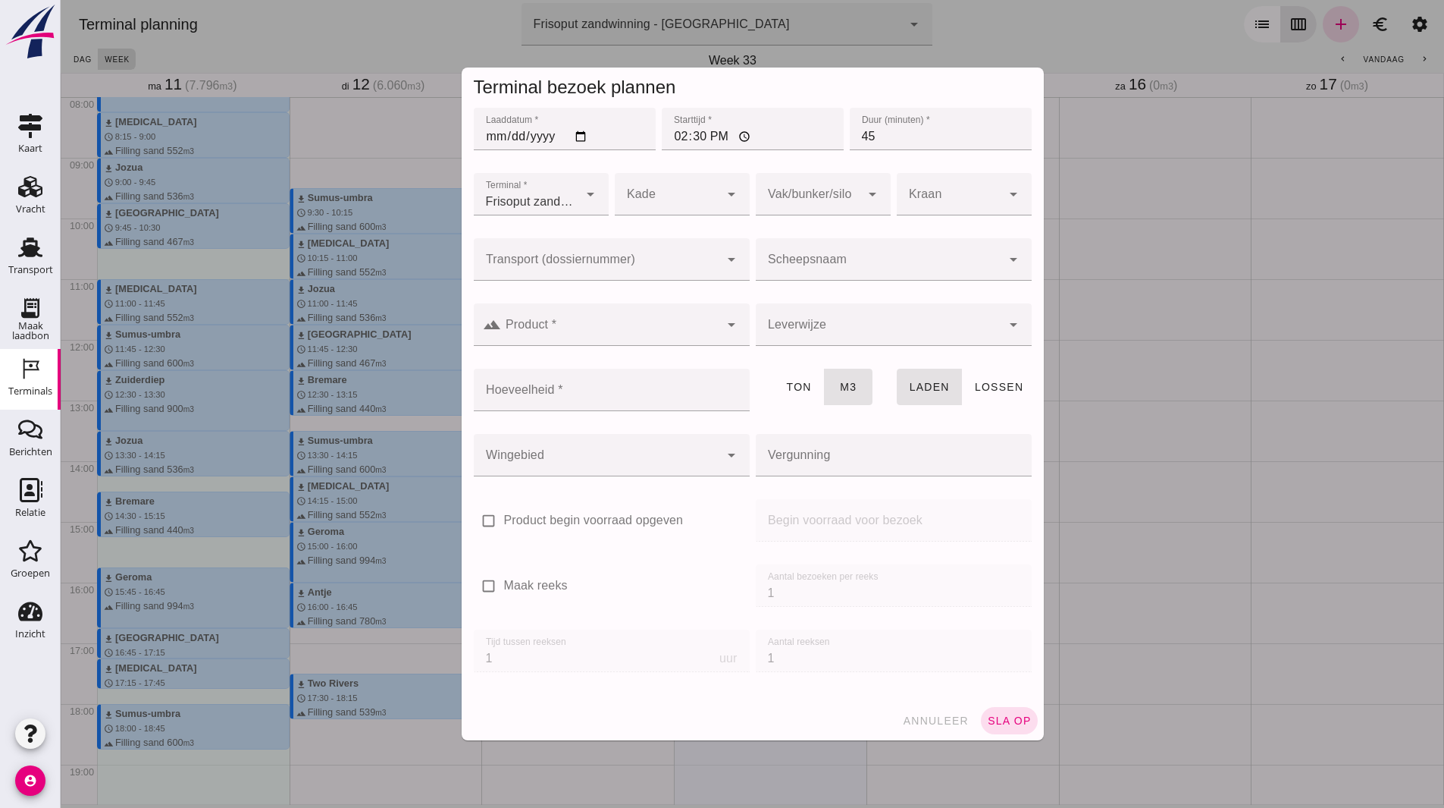
click input "Scheepsnaam"
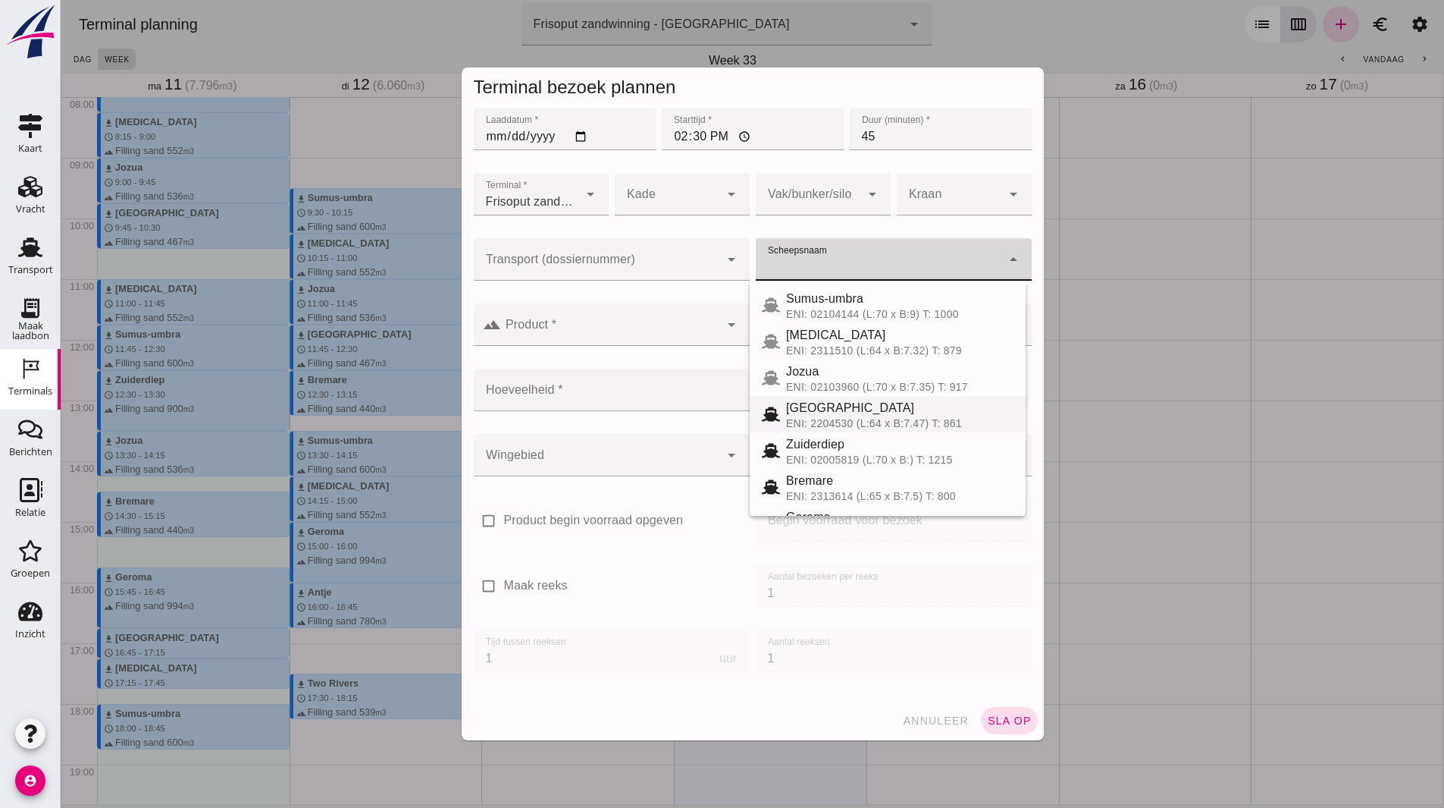
click at [830, 421] on div "ENI: 2204530 (L:64 x B:7.47) T: 861" at bounding box center [899, 423] width 227 height 12
type input "[GEOGRAPHIC_DATA]"
type input "467"
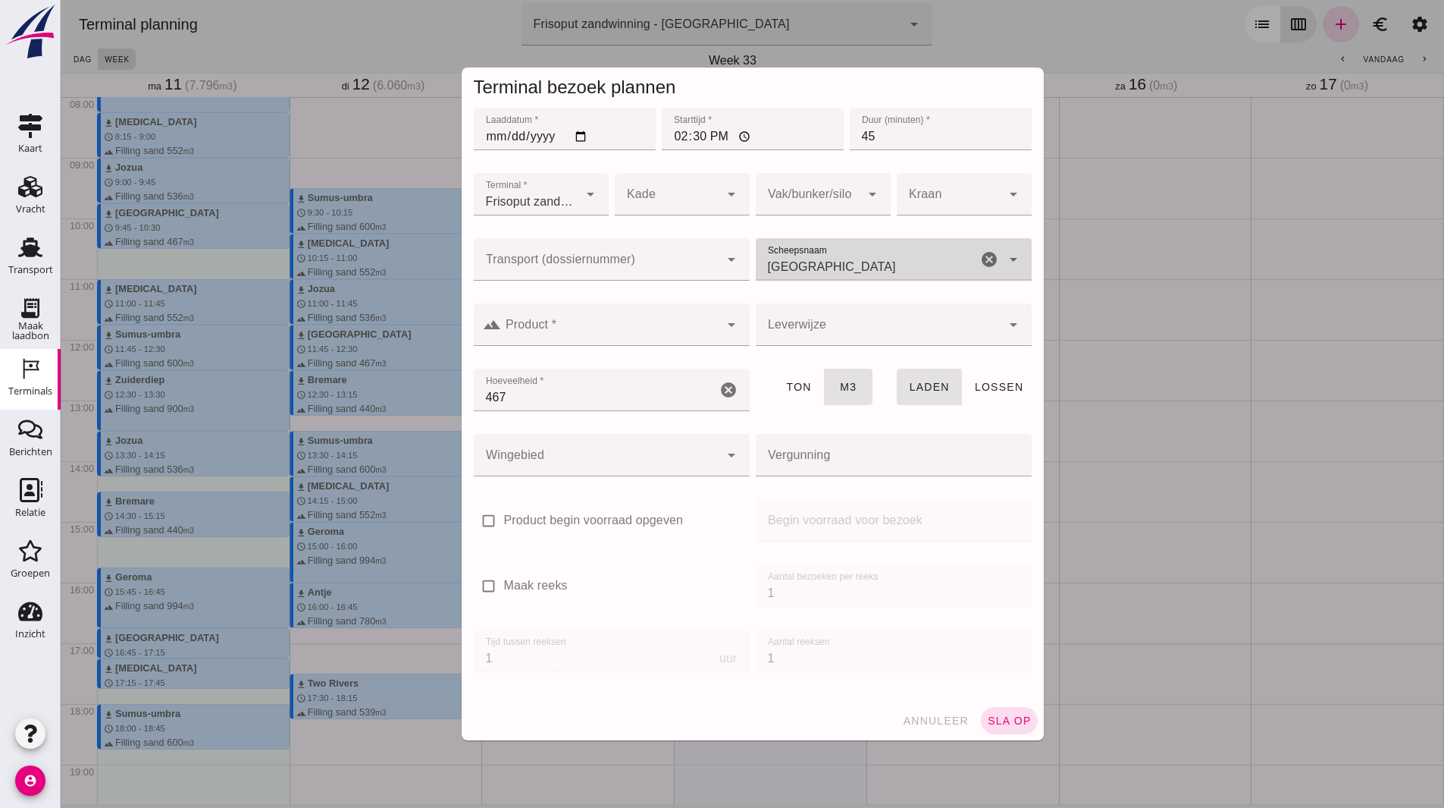
click div
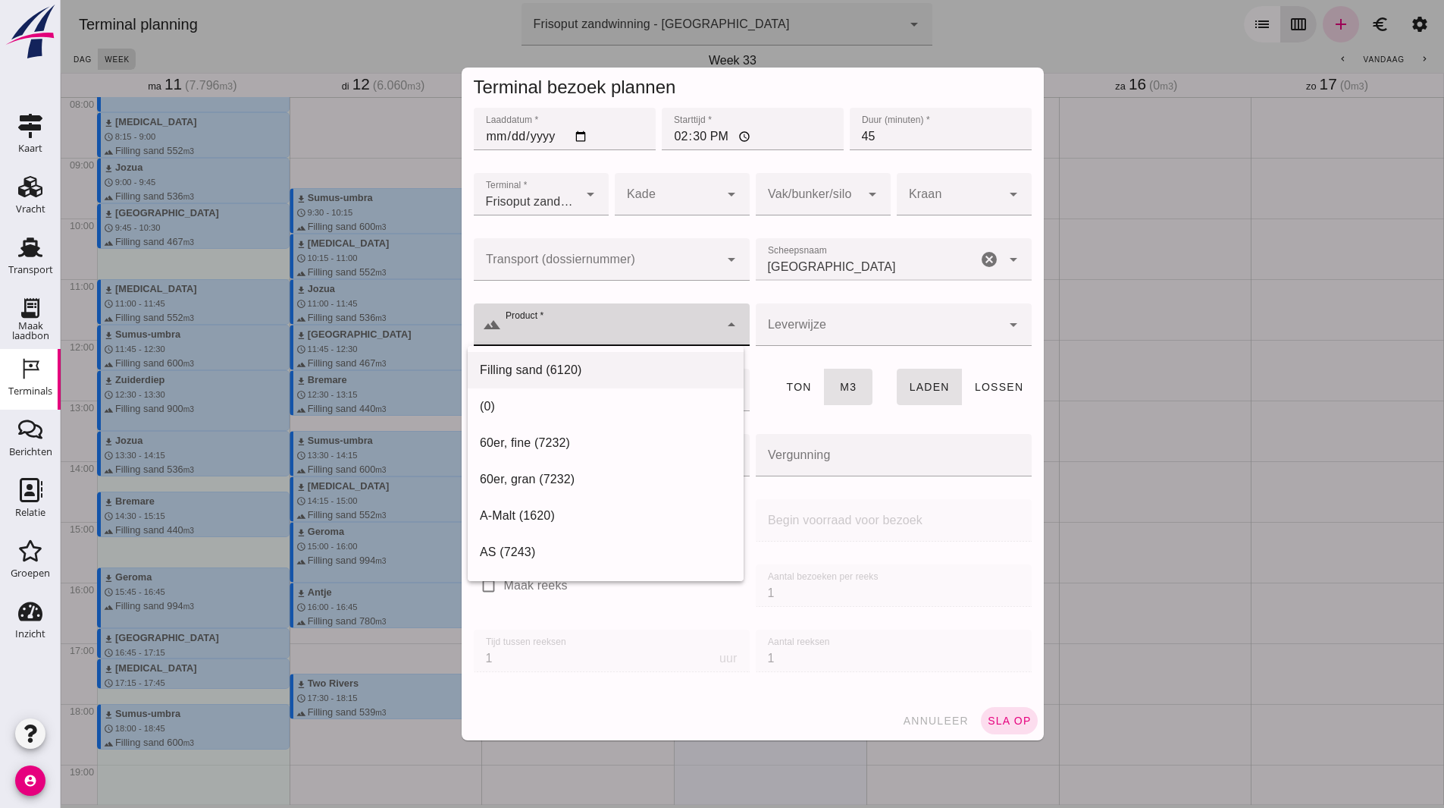
click at [579, 534] on div "Filling sand (6120)" at bounding box center [606, 552] width 276 height 36
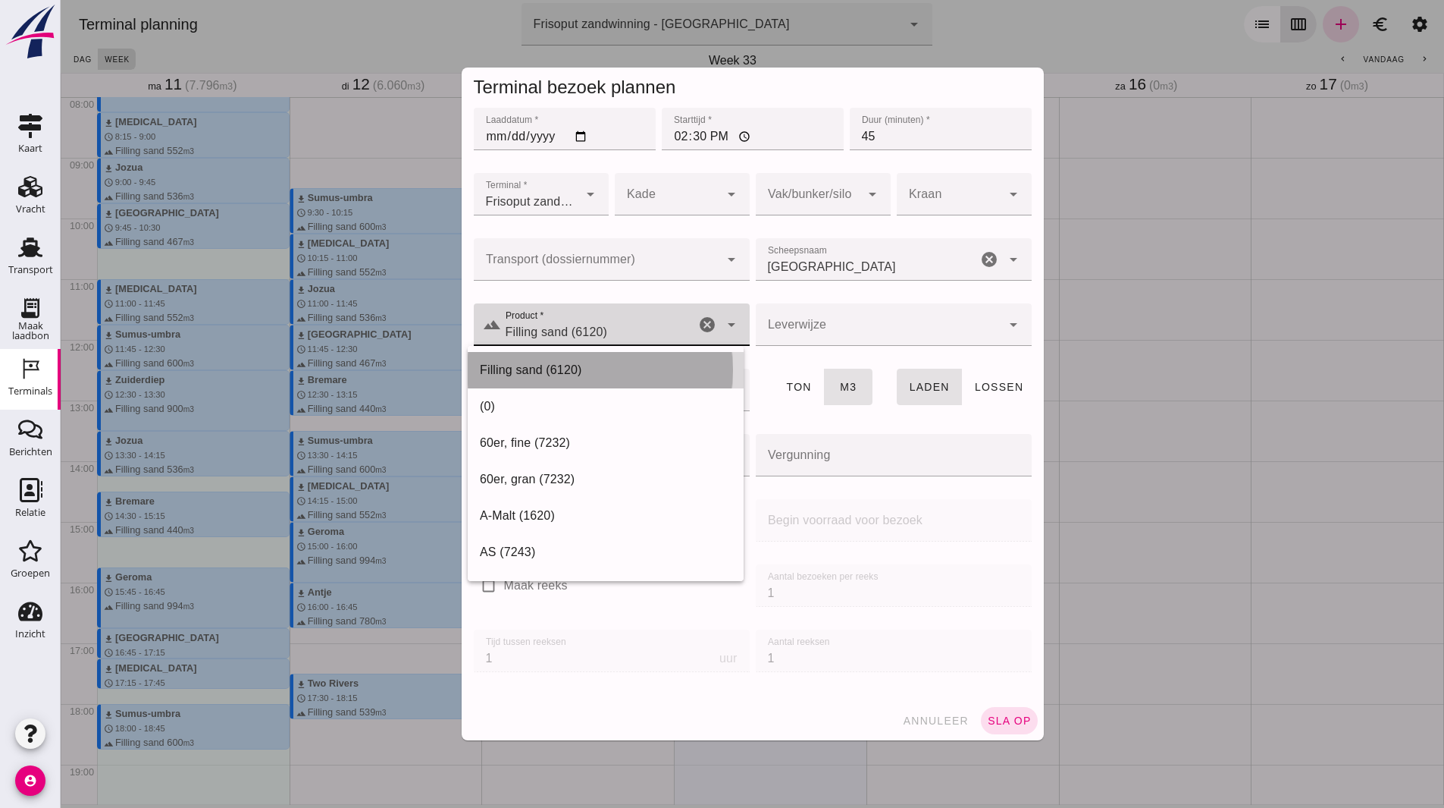
type input "Filling sand (6120)"
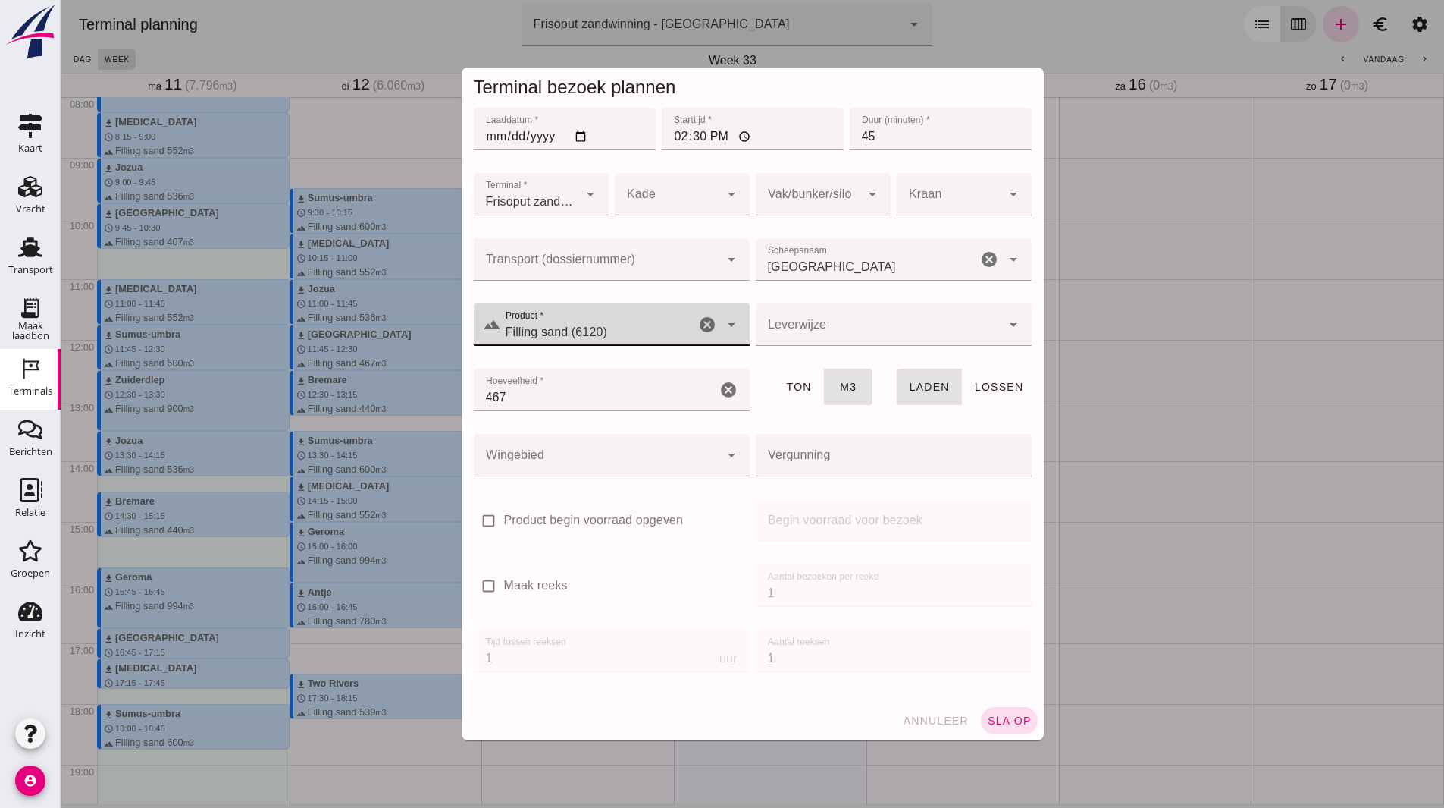
click button "sla op"
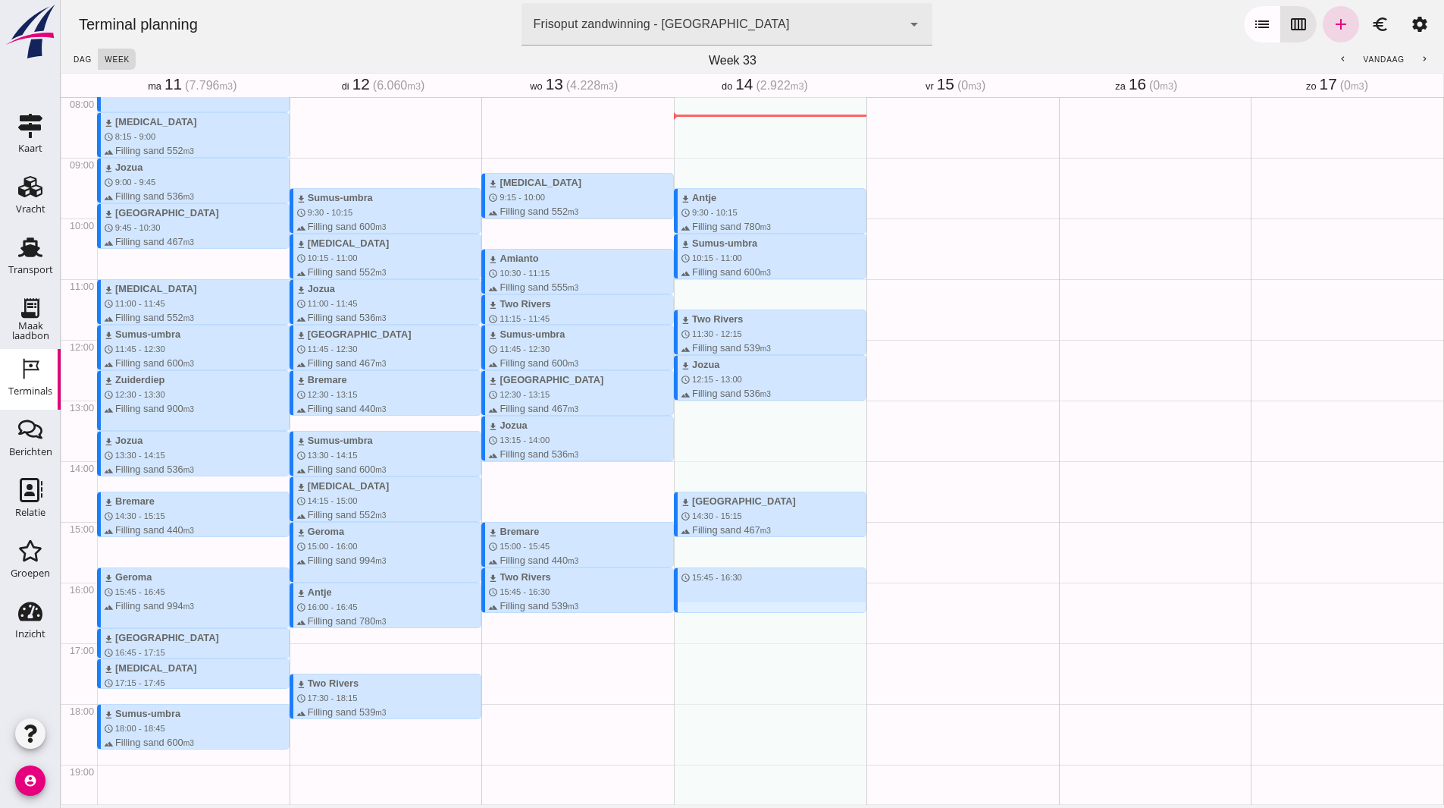
drag, startPoint x: 707, startPoint y: 572, endPoint x: 707, endPoint y: 608, distance: 36.4
click at [707, 608] on div "download Antje schedule 9:30 - 10:15 terrain Filling sand 780 m3 waves Frisoput…" at bounding box center [770, 339] width 193 height 1455
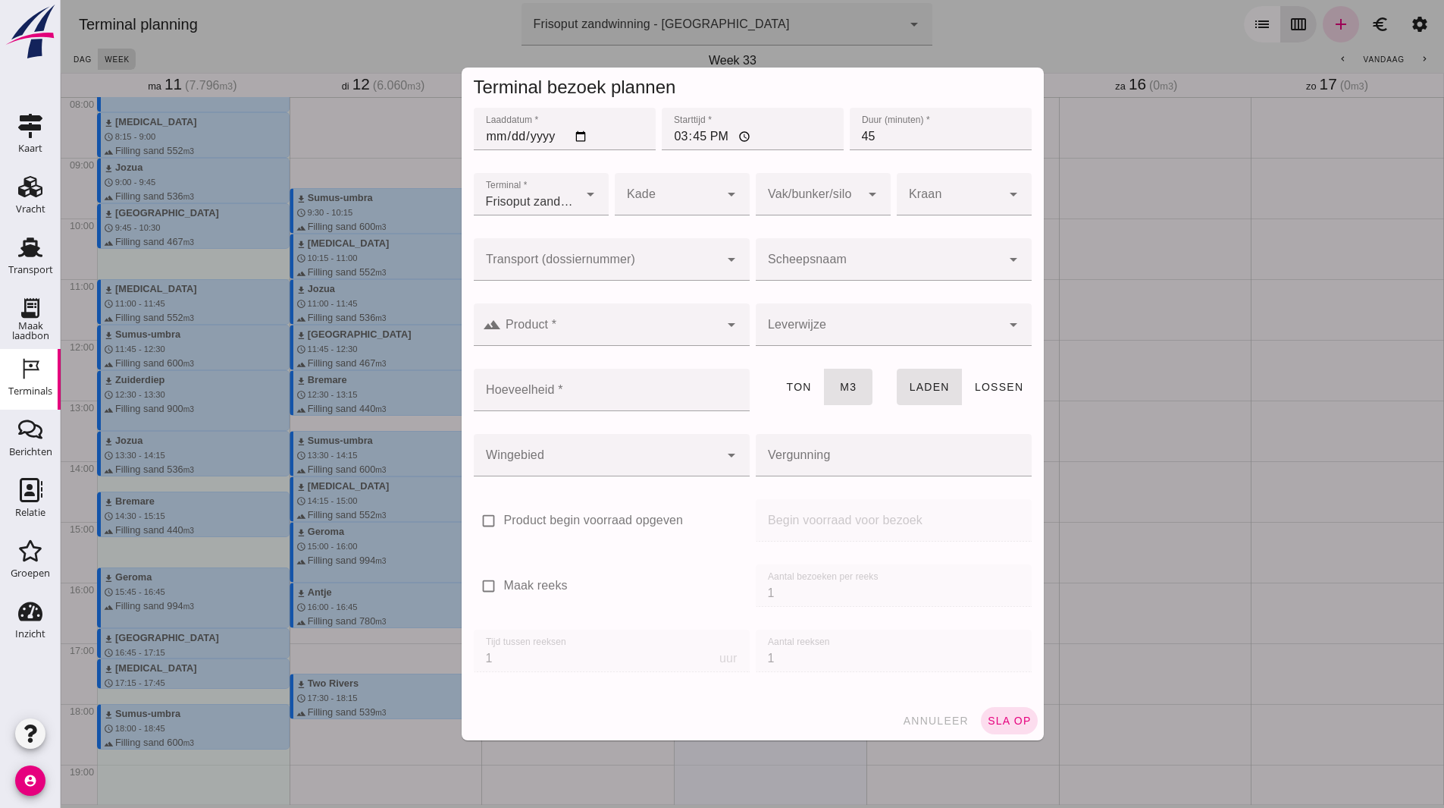
click input "Scheepsnaam"
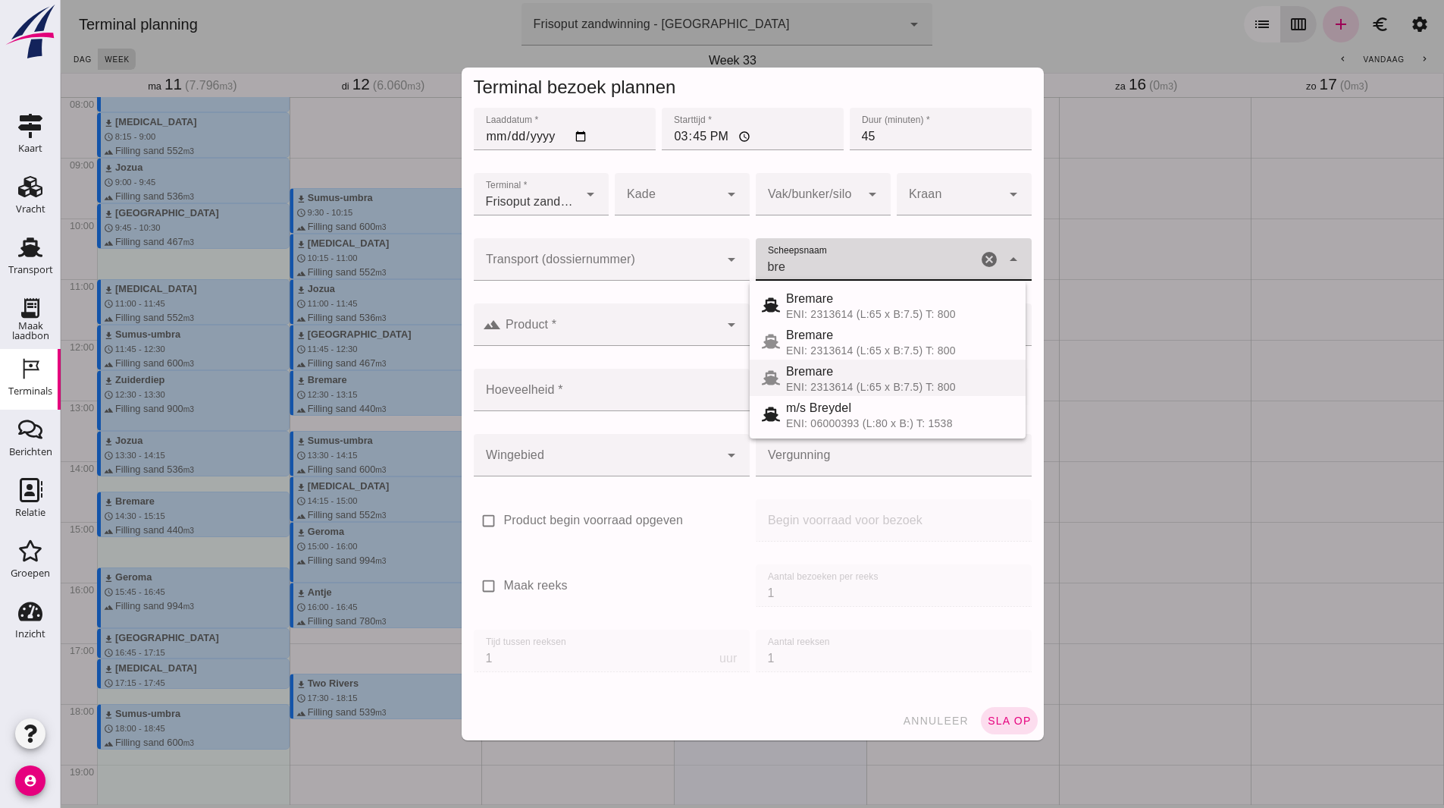
click at [821, 379] on div "Bremare" at bounding box center [899, 371] width 227 height 18
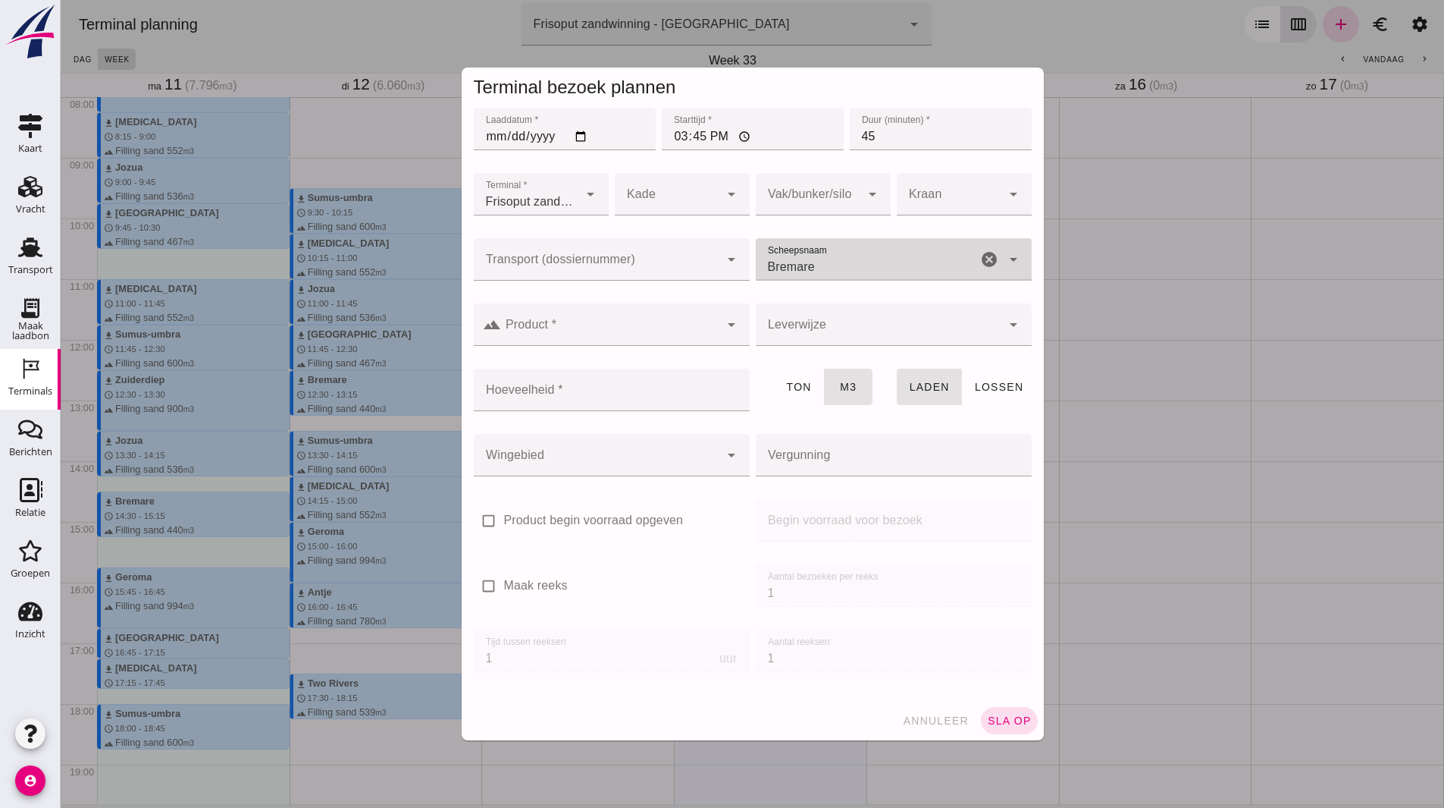
type input "Bremare"
click div "landscape Product * Product * cancel arrow_drop_down"
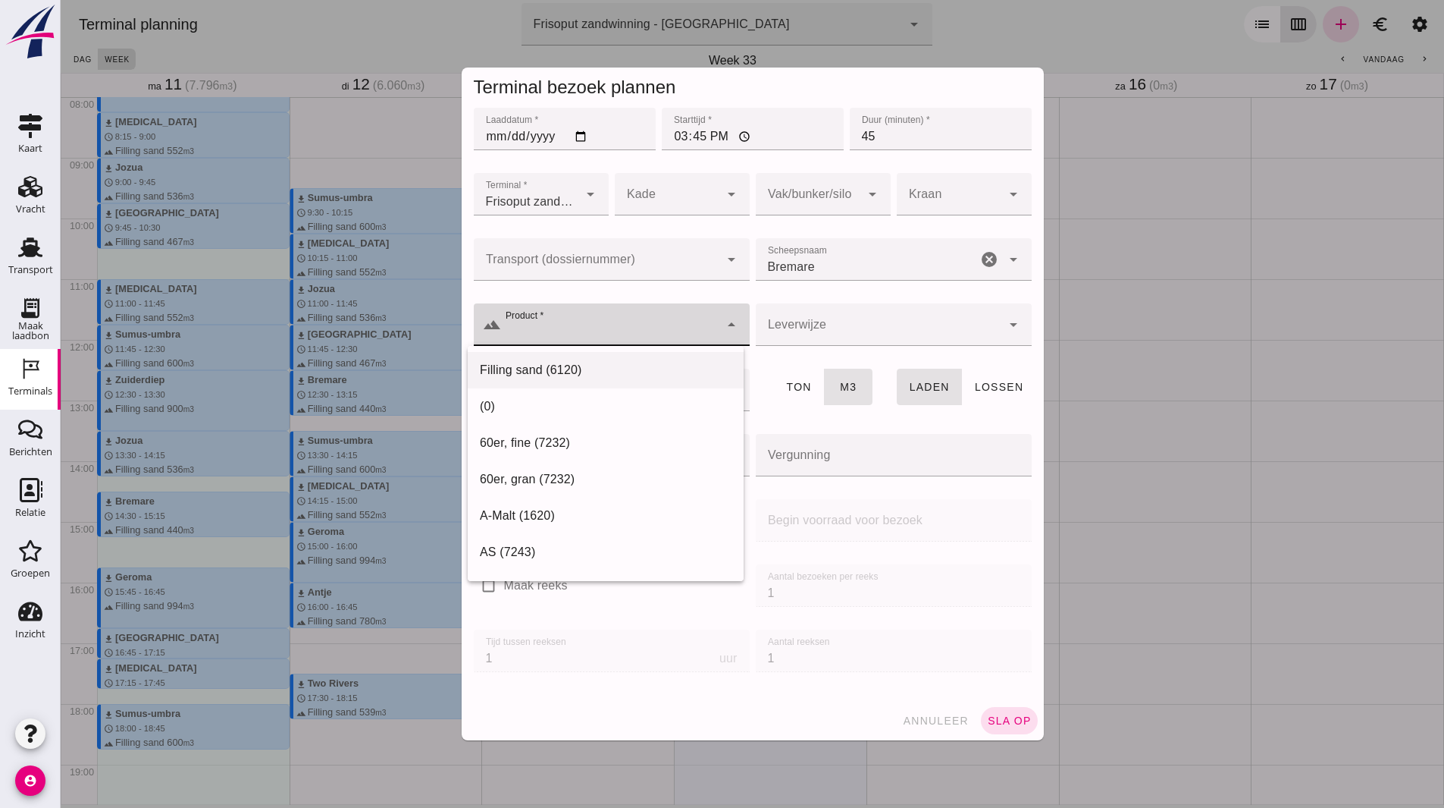
click at [518, 534] on div "Filling sand (6120)" at bounding box center [606, 552] width 276 height 36
type input "Filling sand (6120)"
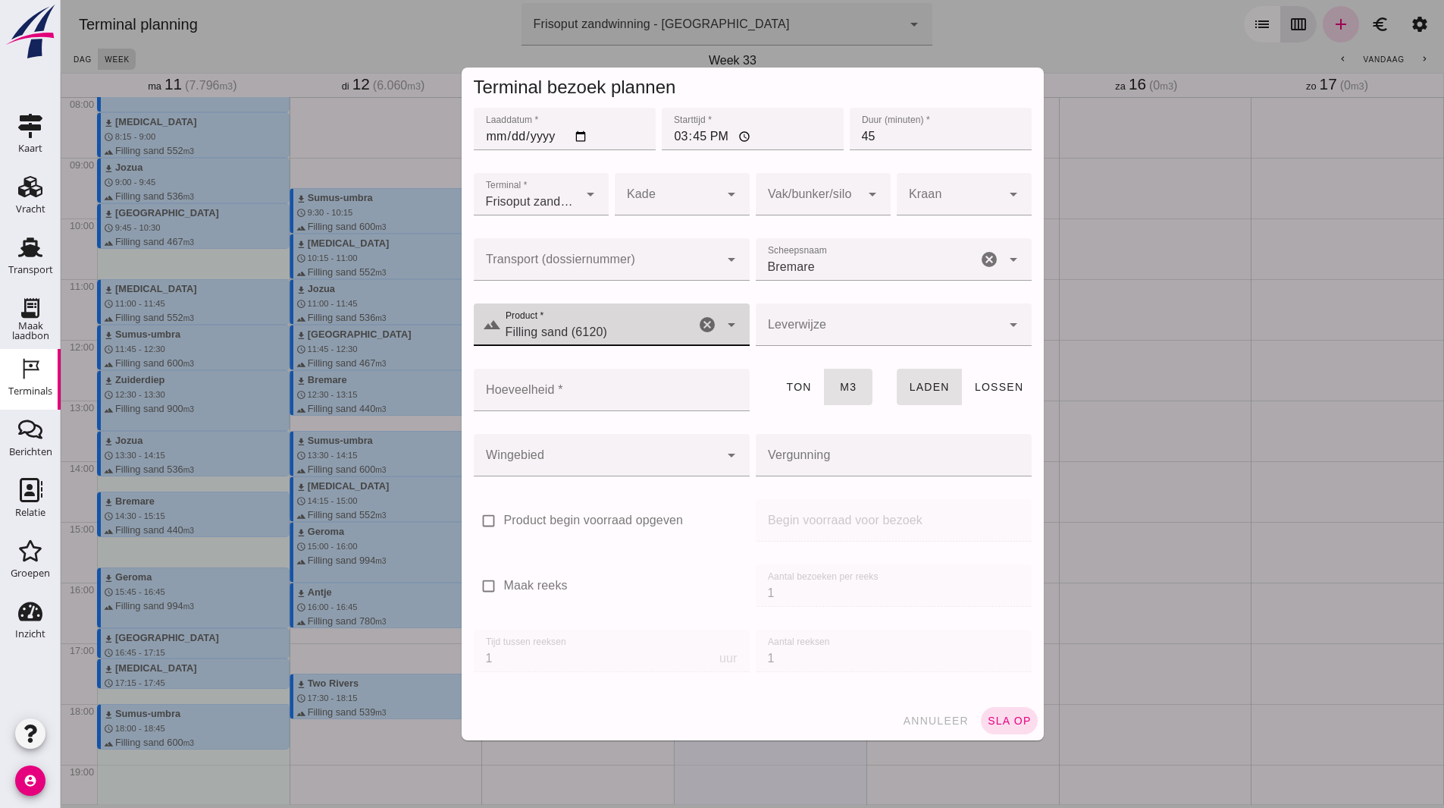
click input "Hoeveelheid *"
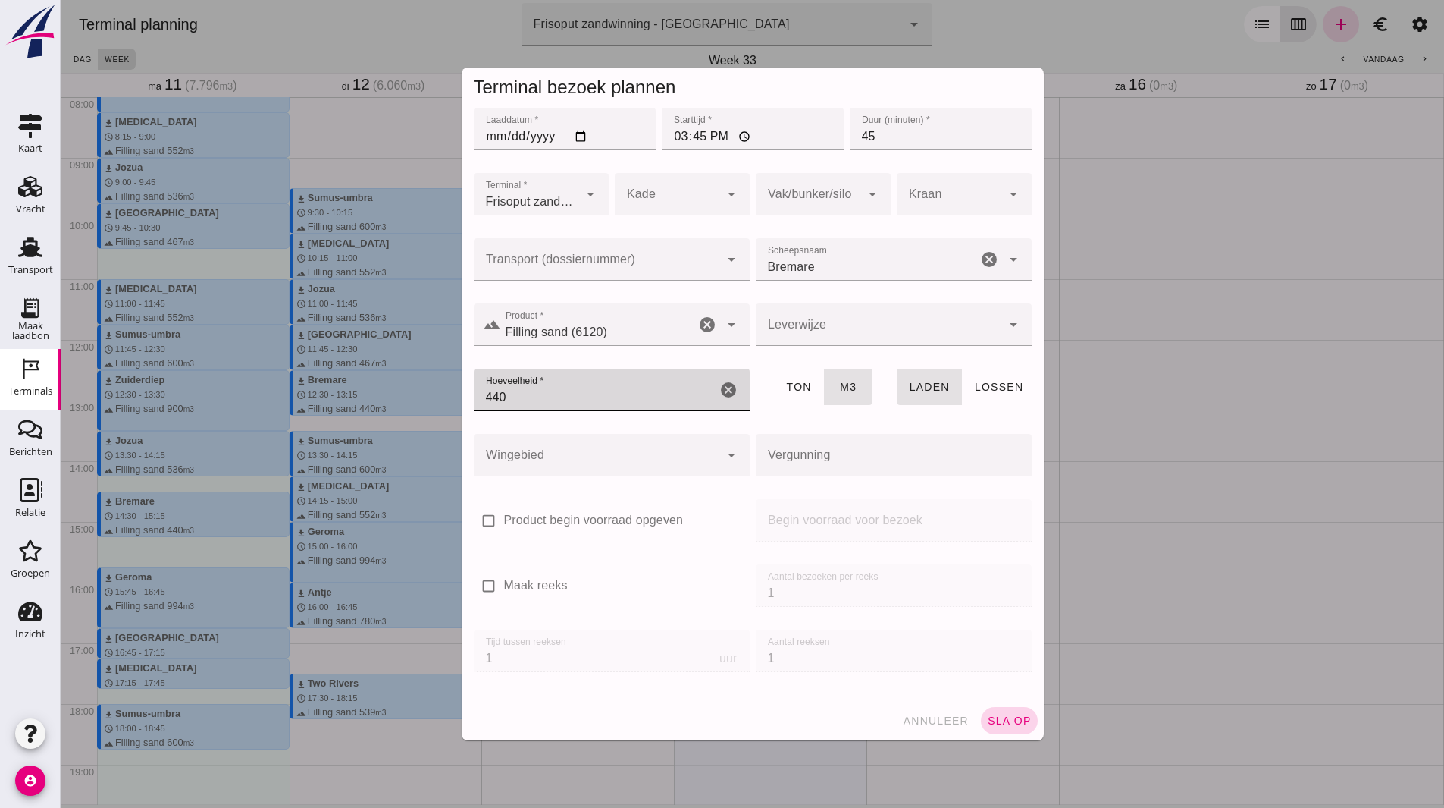
type input "440"
click span "sla op"
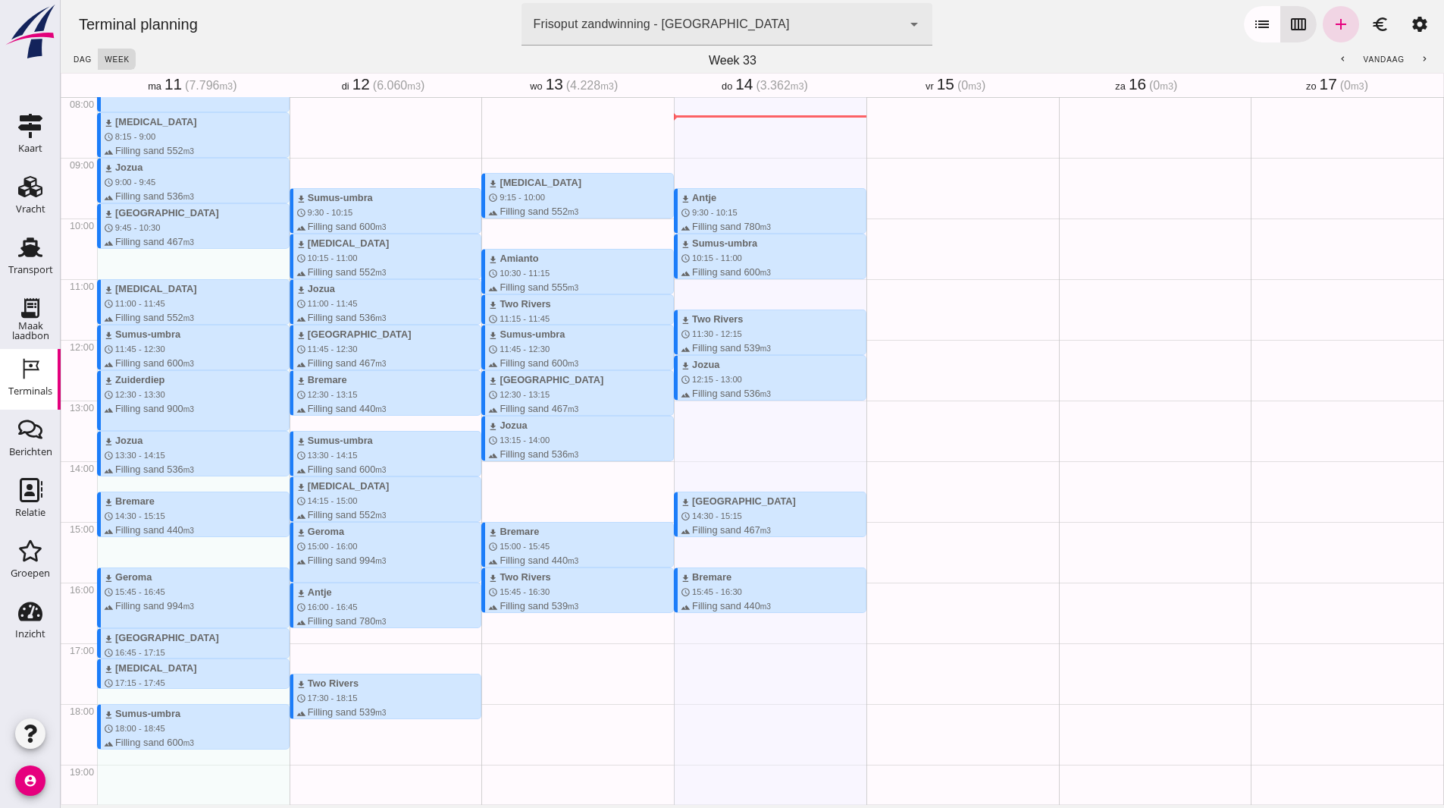
click at [988, 657] on div "Geen afspraken" at bounding box center [963, 339] width 193 height 1455
